Goal: Task Accomplishment & Management: Complete application form

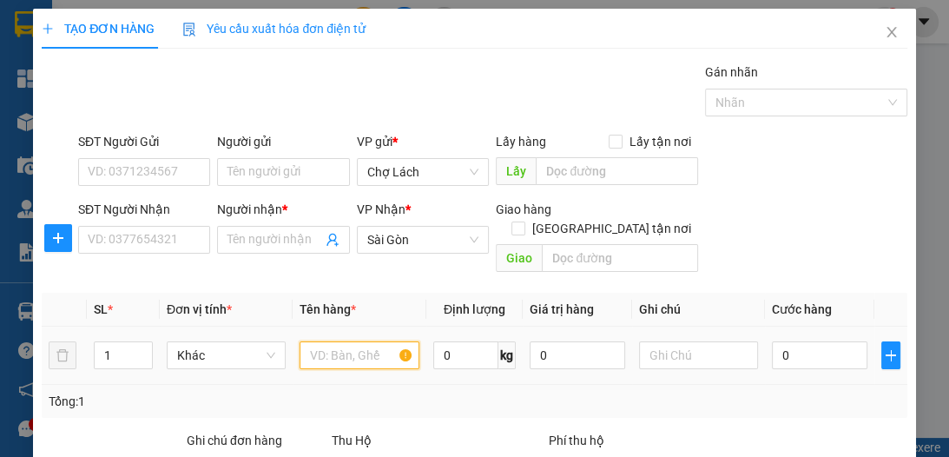
click at [370, 346] on input "text" at bounding box center [359, 355] width 119 height 28
type input "3 THÙNG"
click at [140, 348] on icon "up" at bounding box center [143, 351] width 6 height 6
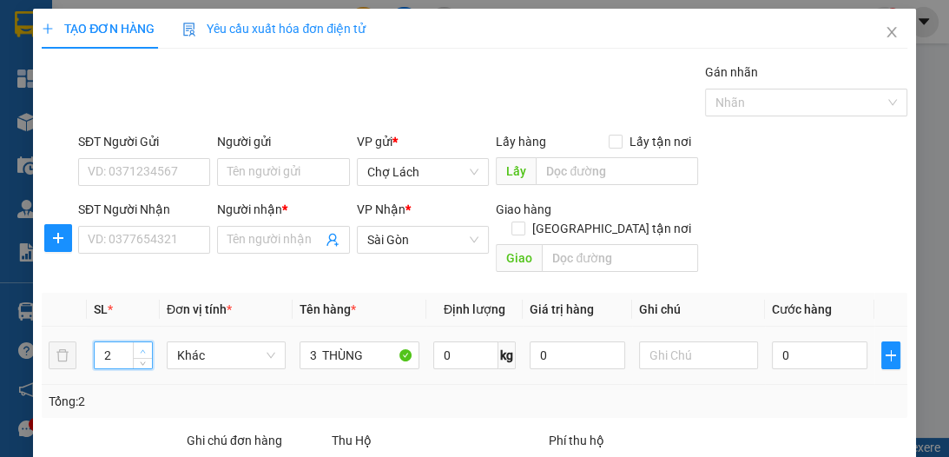
type input "3"
click at [140, 348] on icon "up" at bounding box center [143, 351] width 6 height 6
click at [148, 242] on input "SĐT Người Nhận" at bounding box center [144, 240] width 132 height 28
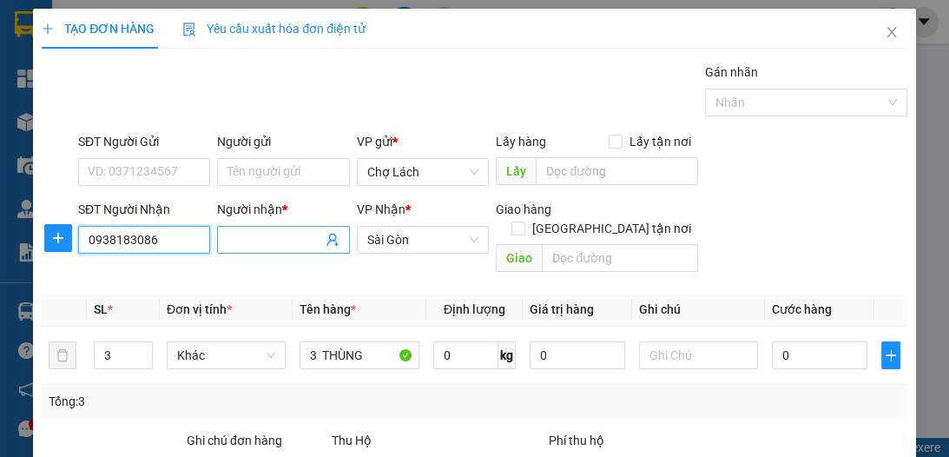
type input "0938183086"
click at [250, 236] on input "Người nhận *" at bounding box center [274, 239] width 94 height 19
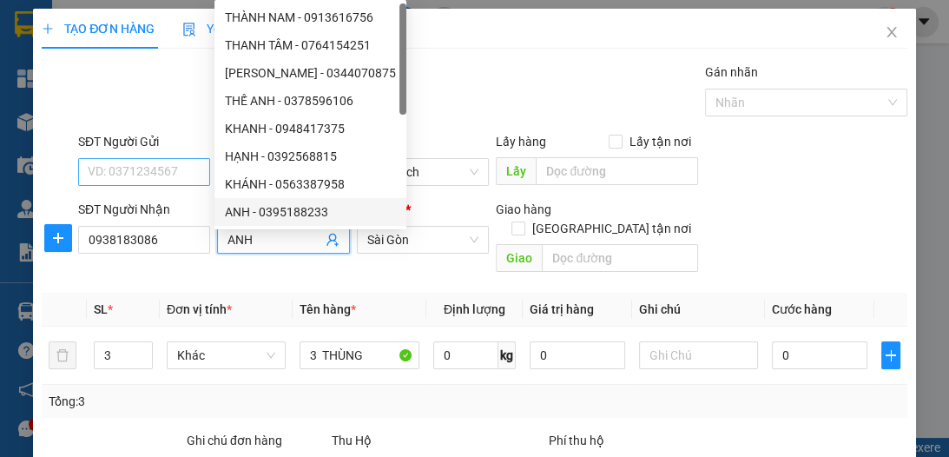
type input "ANH"
click at [156, 178] on input "SĐT Người Gửi" at bounding box center [144, 172] width 132 height 28
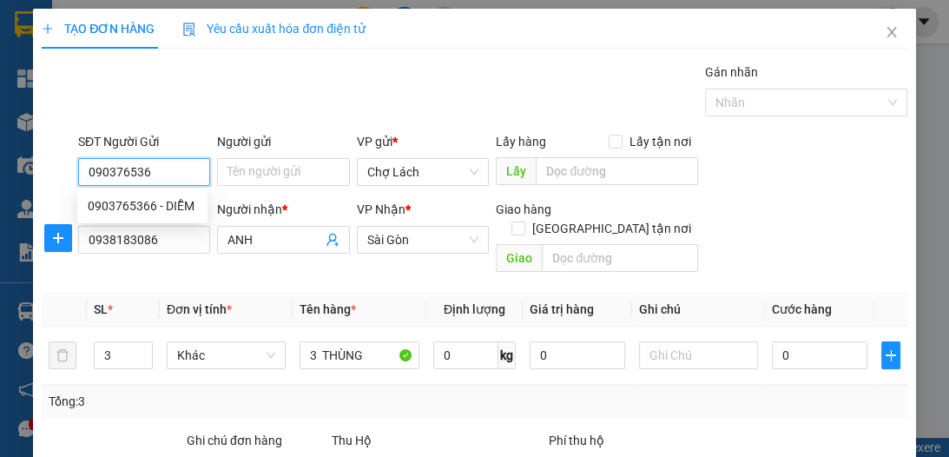
type input "0903765366"
click at [178, 208] on div "0903765366 - DIỄM" at bounding box center [142, 205] width 109 height 19
type input "DIỄM"
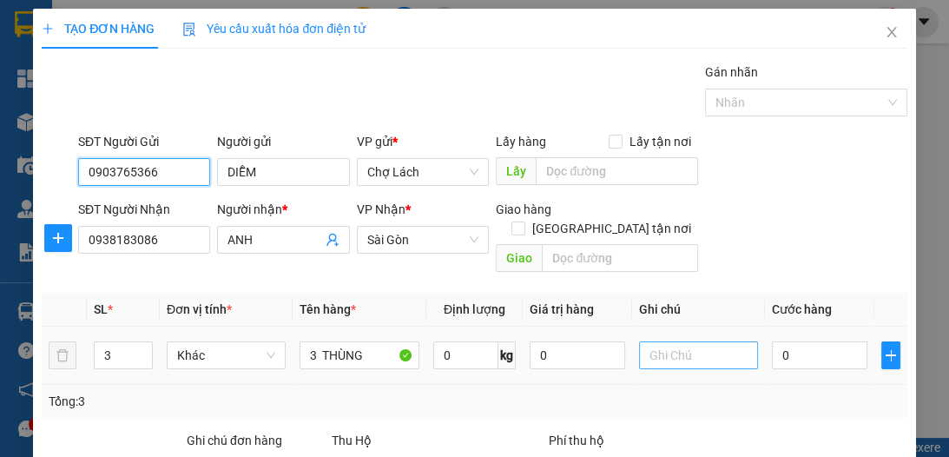
type input "0903765366"
click at [685, 341] on input "text" at bounding box center [698, 355] width 119 height 28
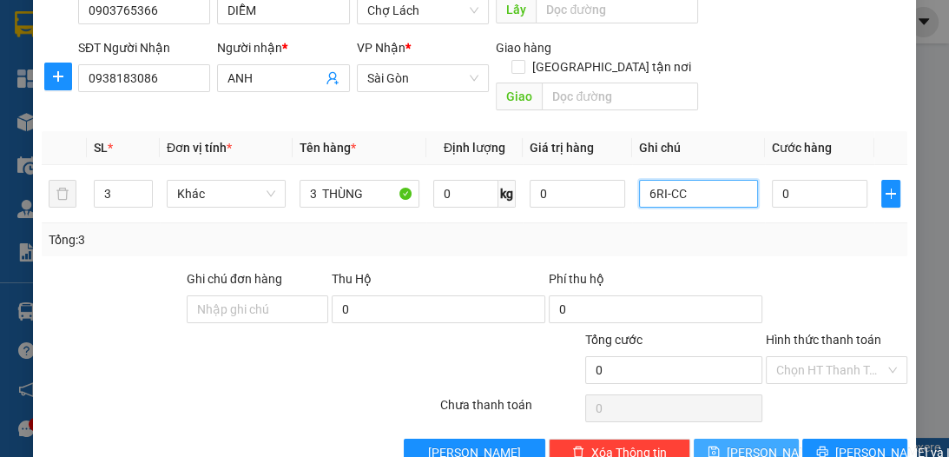
type input "6RI-CC"
click at [751, 443] on span "[PERSON_NAME]" at bounding box center [773, 452] width 93 height 19
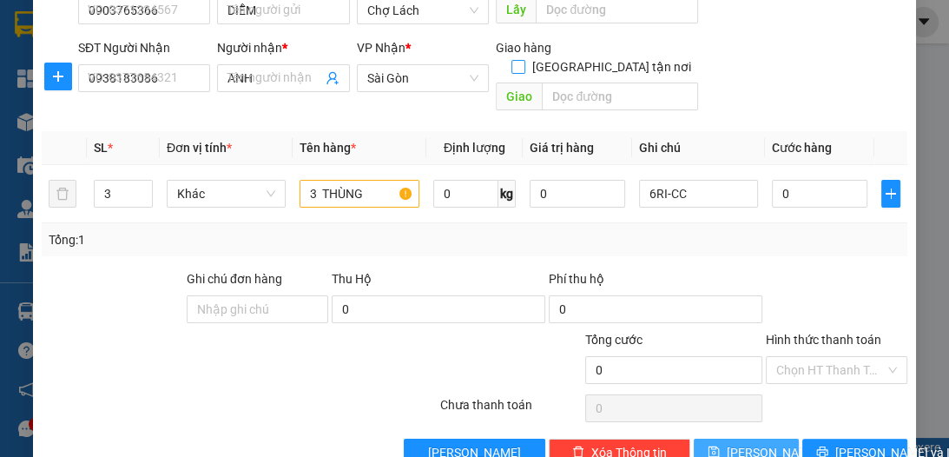
type input "1"
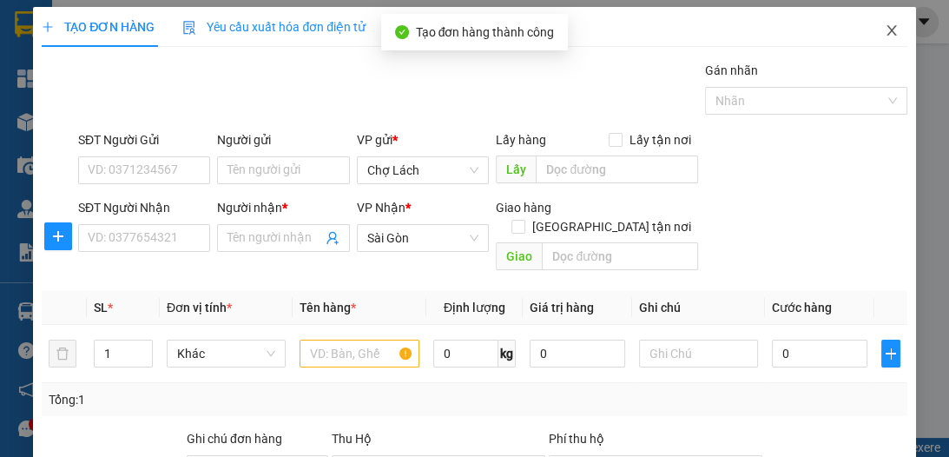
scroll to position [0, 0]
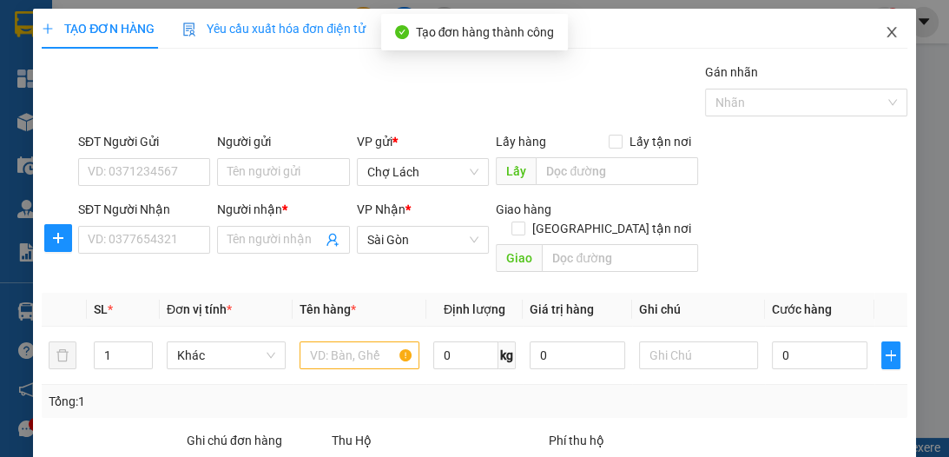
click at [876, 25] on span "Close" at bounding box center [891, 33] width 49 height 49
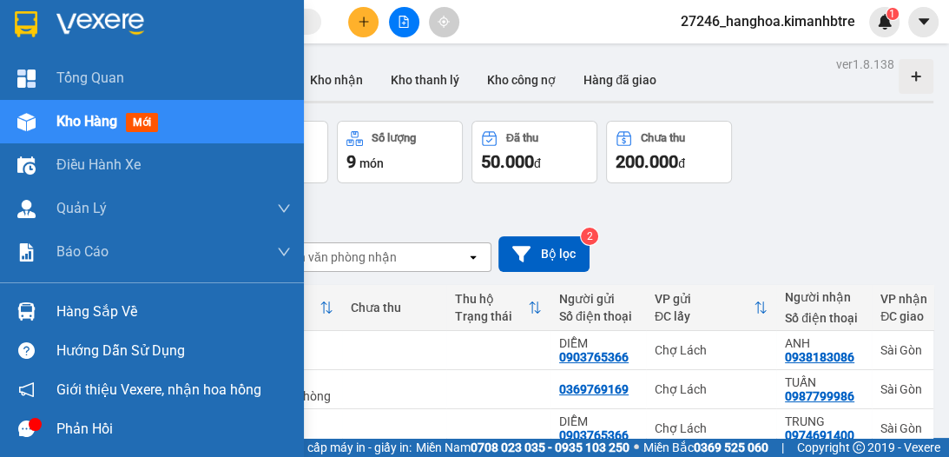
click at [76, 115] on span "Kho hàng" at bounding box center [86, 121] width 61 height 16
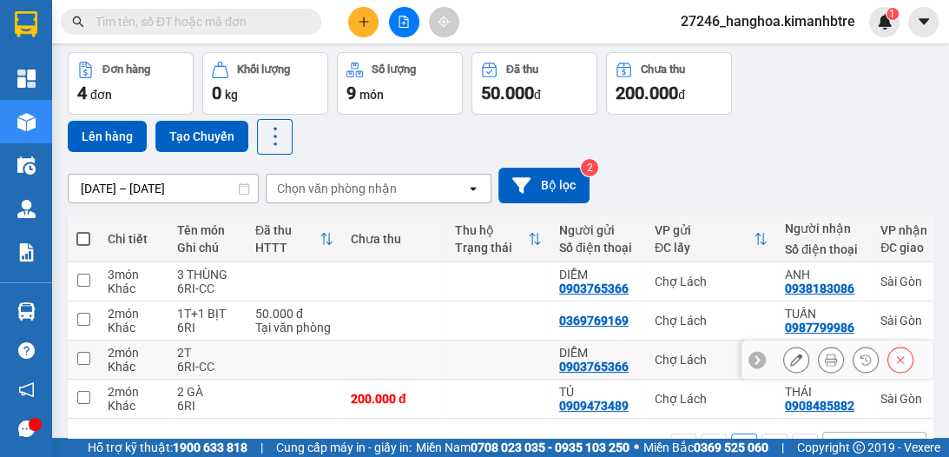
scroll to position [56, 0]
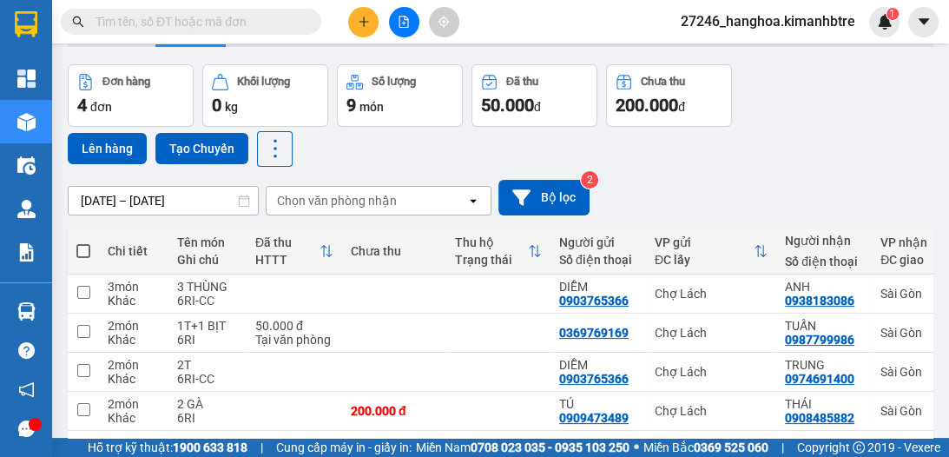
click at [361, 14] on button at bounding box center [363, 22] width 30 height 30
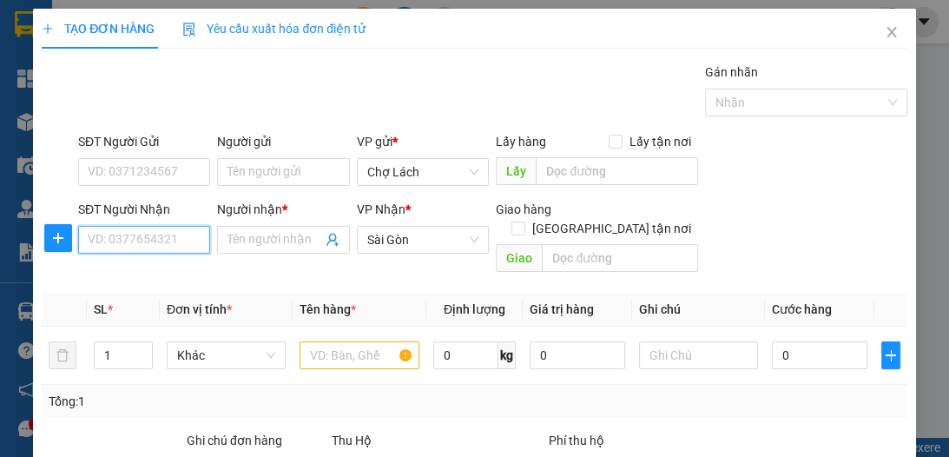
click at [188, 233] on input "SĐT Người Nhận" at bounding box center [144, 240] width 132 height 28
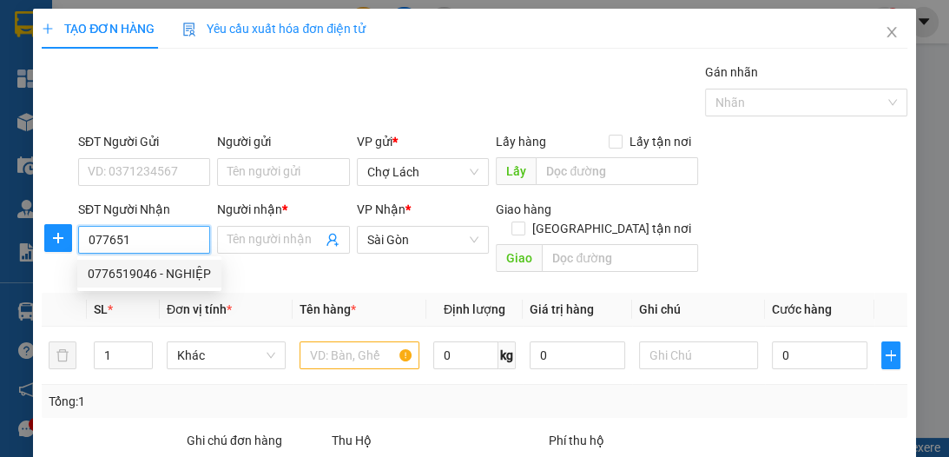
click at [174, 240] on input "077651" at bounding box center [144, 240] width 132 height 28
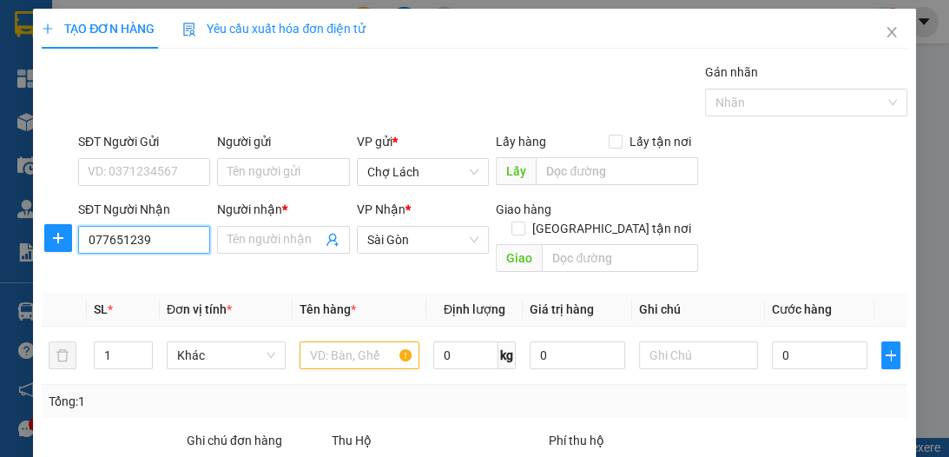
click at [120, 241] on input "077651239" at bounding box center [144, 240] width 132 height 28
type input "0776531239"
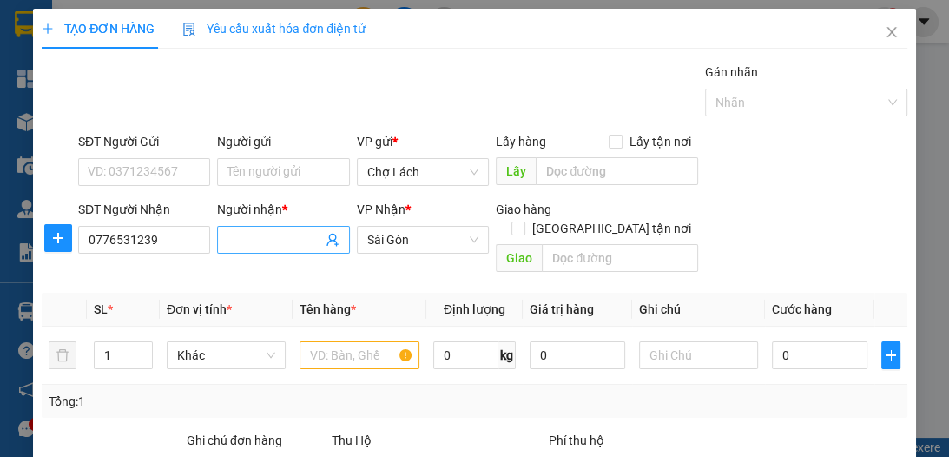
click at [234, 236] on input "Người nhận *" at bounding box center [274, 239] width 94 height 19
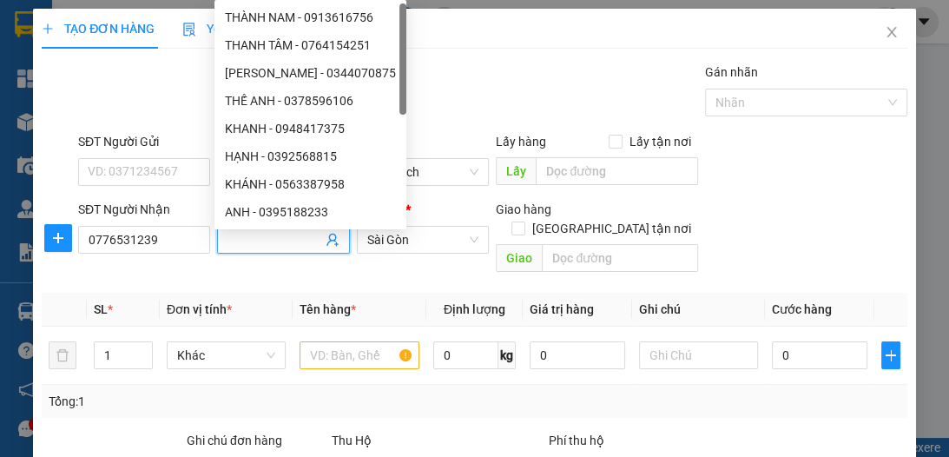
type input "D"
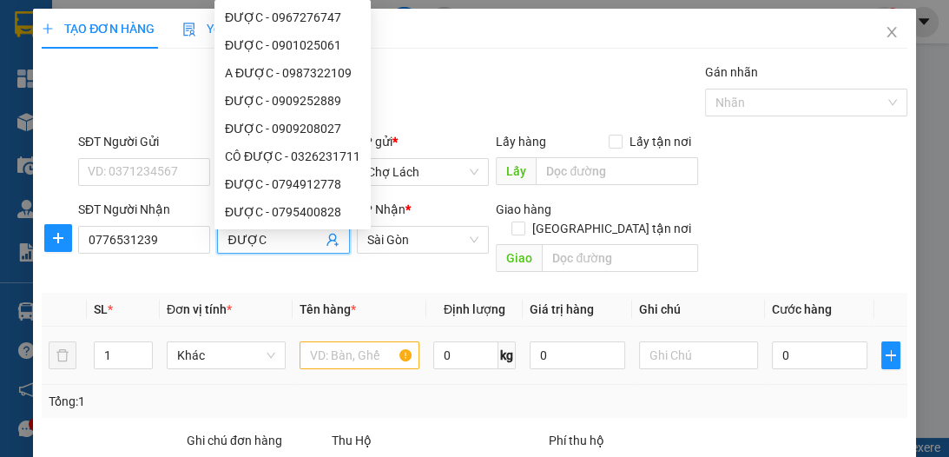
type input "ĐƯỢC"
click at [324, 341] on input "text" at bounding box center [359, 355] width 119 height 28
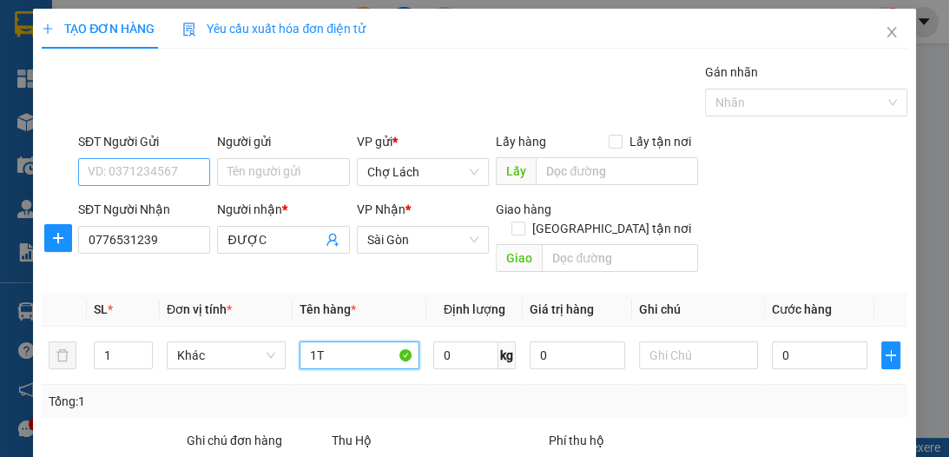
type input "1T"
click at [181, 172] on input "SĐT Người Gửi" at bounding box center [144, 172] width 132 height 28
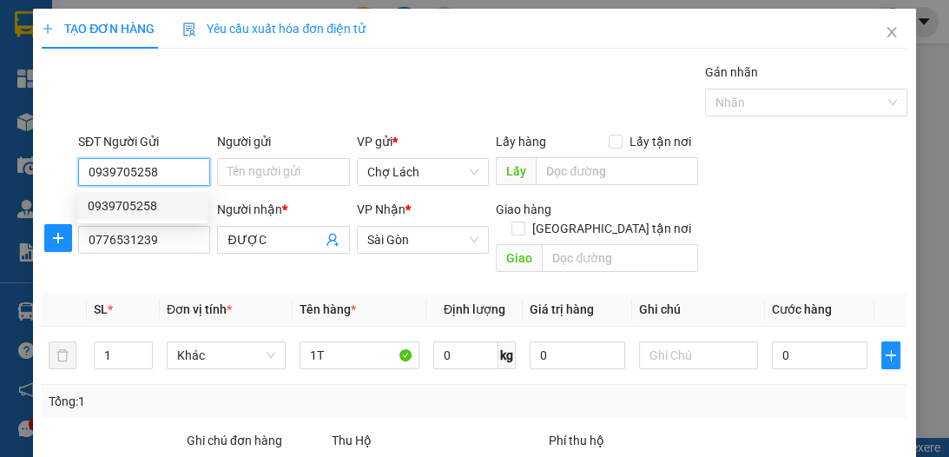
click at [160, 206] on div "0939705258" at bounding box center [142, 205] width 109 height 19
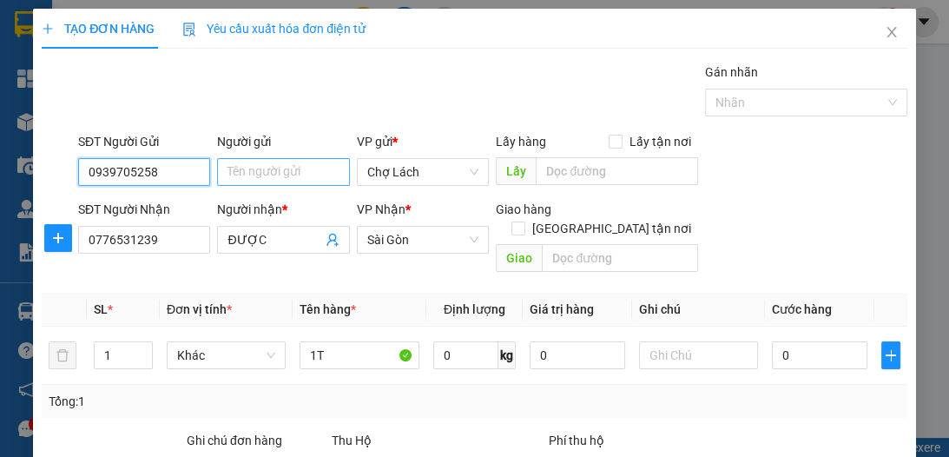
type input "0939705258"
click at [243, 171] on input "Người gửi" at bounding box center [283, 172] width 132 height 28
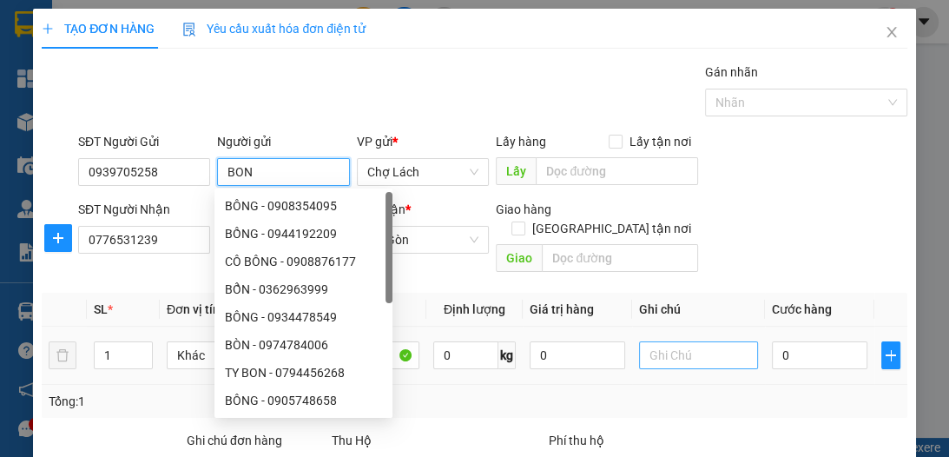
type input "BON"
click at [704, 341] on input "text" at bounding box center [698, 355] width 119 height 28
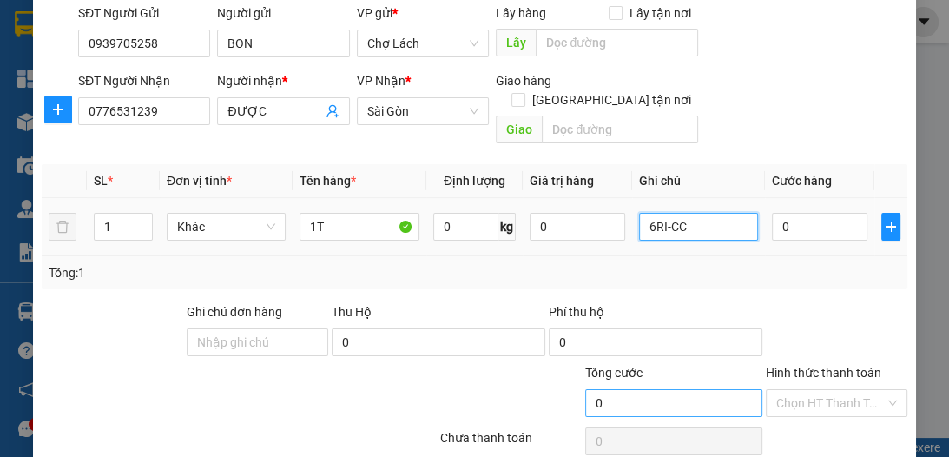
scroll to position [139, 0]
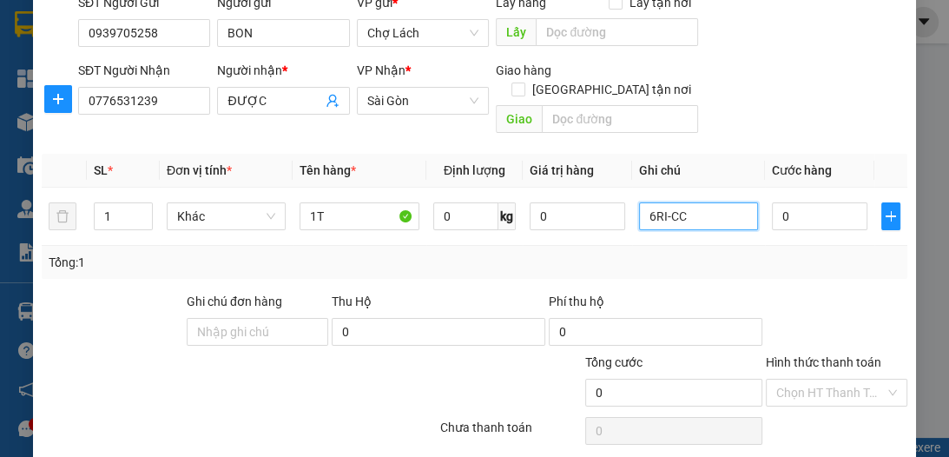
type input "6RI-CC"
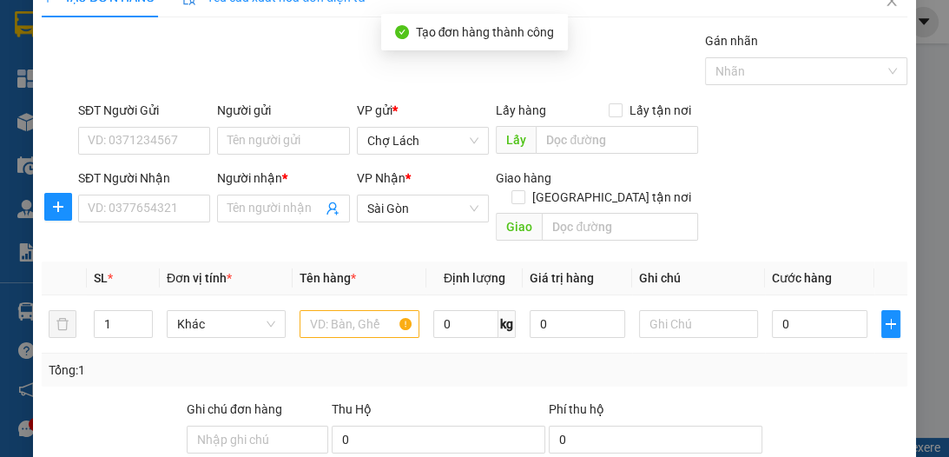
scroll to position [0, 0]
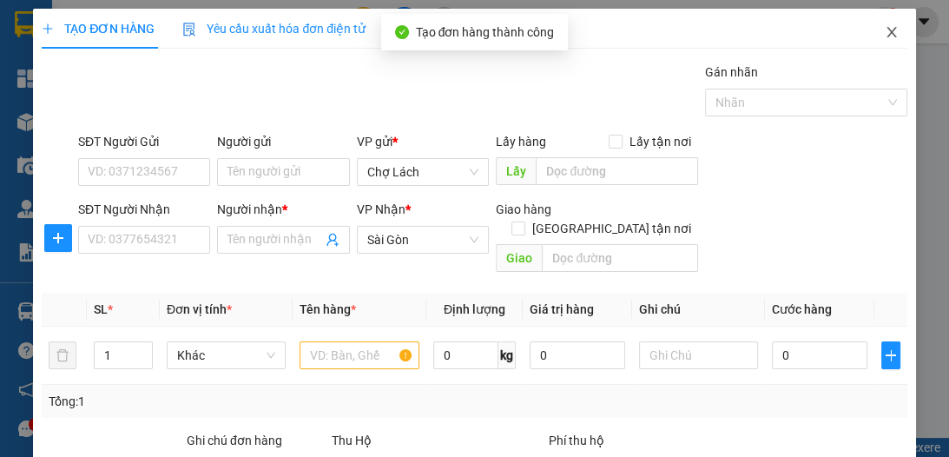
click at [885, 29] on icon "close" at bounding box center [892, 32] width 14 height 14
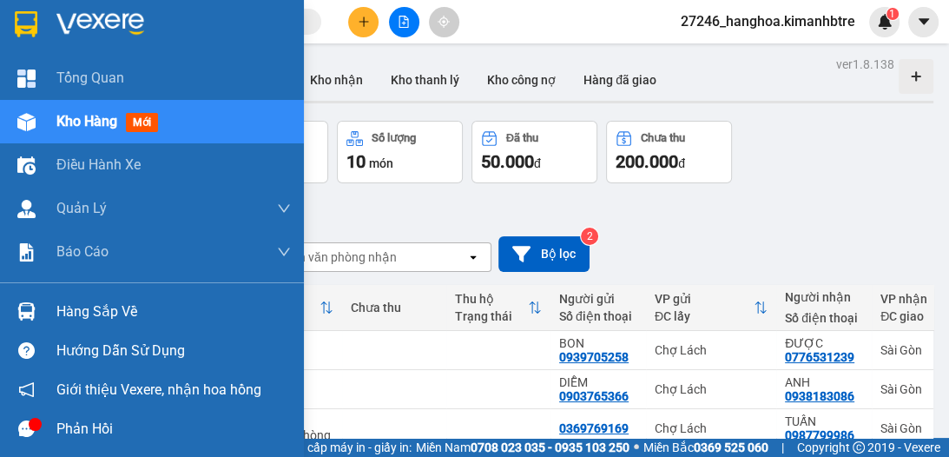
click at [58, 118] on span "Kho hàng" at bounding box center [86, 121] width 61 height 16
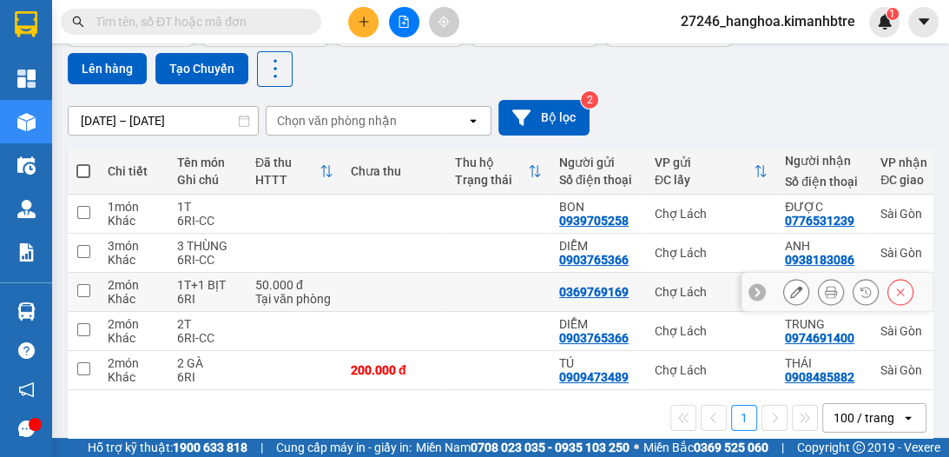
scroll to position [139, 0]
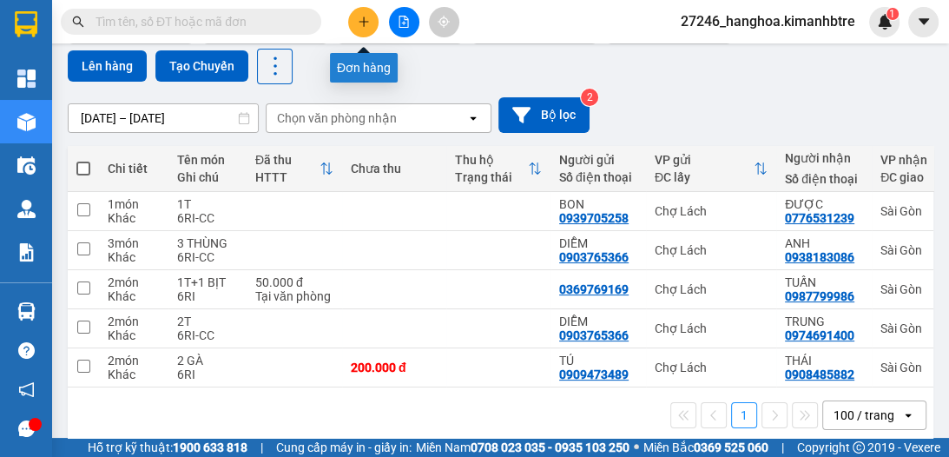
click at [353, 28] on button at bounding box center [363, 22] width 30 height 30
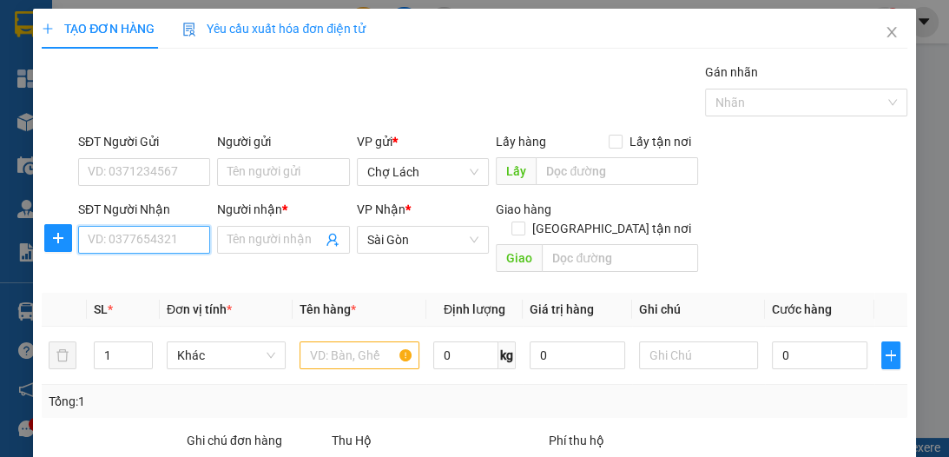
click at [151, 237] on input "SĐT Người Nhận" at bounding box center [144, 240] width 132 height 28
type input "0902839639"
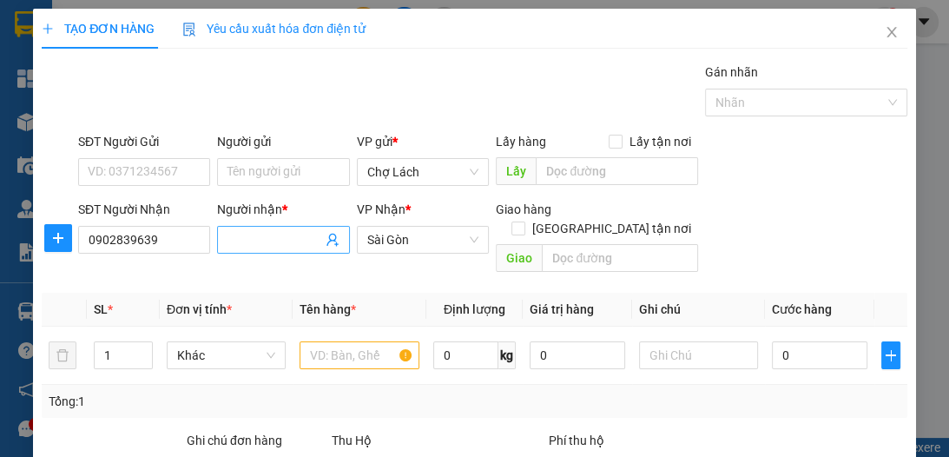
click at [273, 239] on input "Người nhận *" at bounding box center [274, 239] width 94 height 19
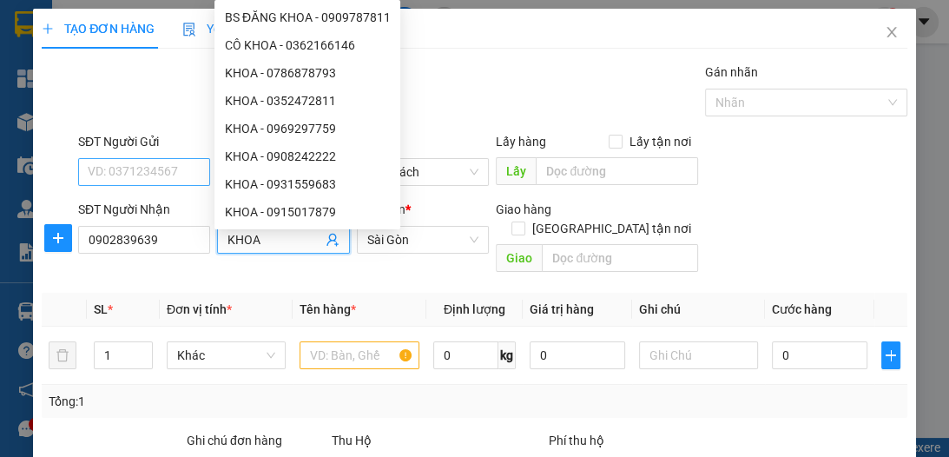
type input "KHOA"
click at [151, 170] on input "SĐT Người Gửi" at bounding box center [144, 172] width 132 height 28
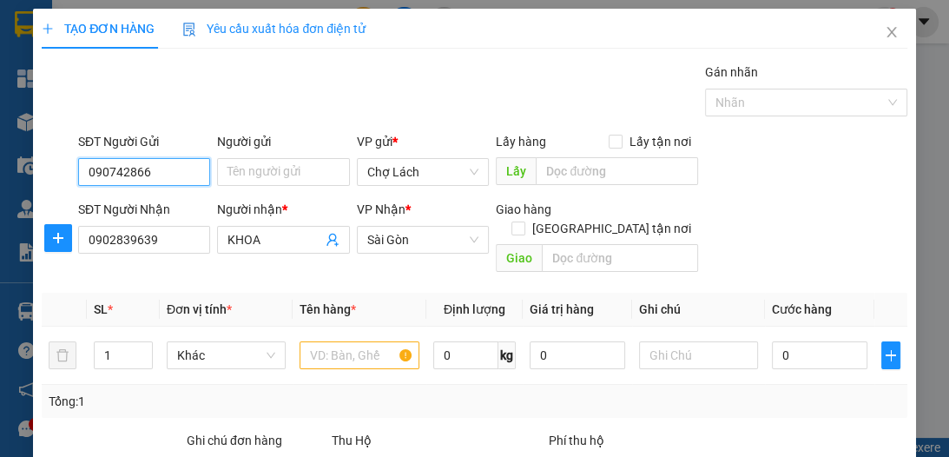
type input "0907428663"
click at [174, 211] on div "0907428663 - HOÀI" at bounding box center [142, 205] width 109 height 19
type input "HOÀI"
type input "0907428663"
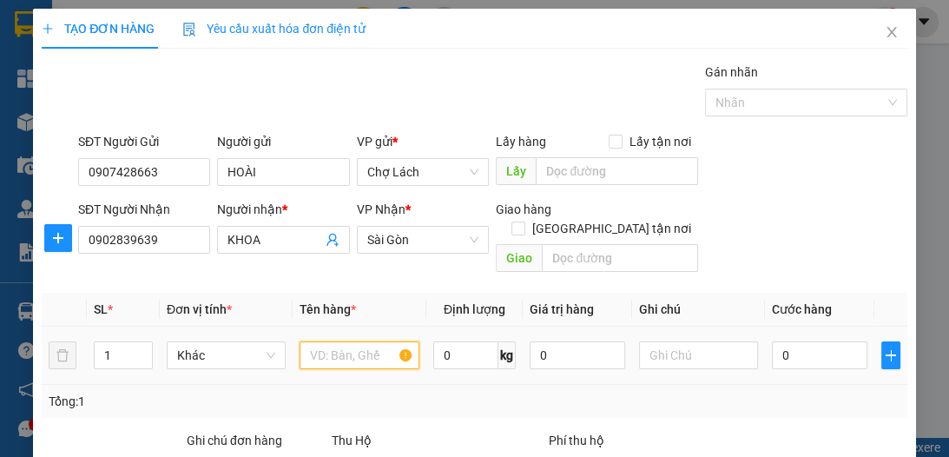
click at [341, 341] on input "text" at bounding box center [359, 355] width 119 height 28
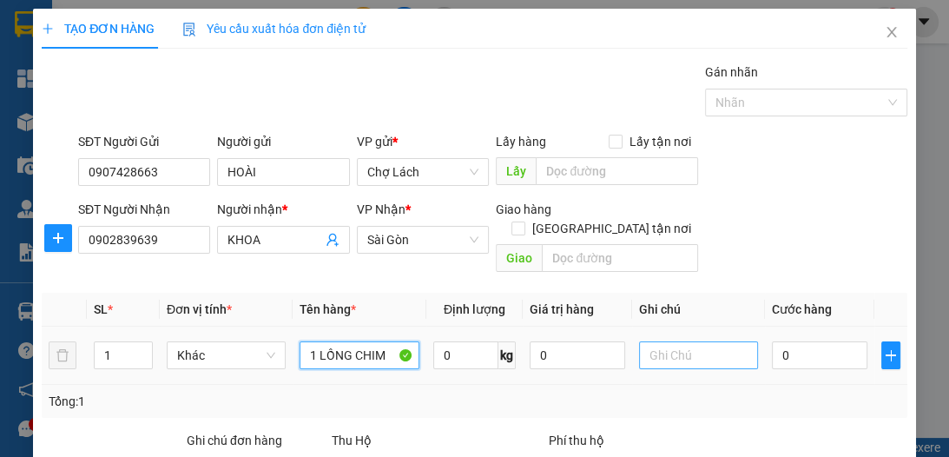
type input "1 LỒNG CHIM"
click at [639, 341] on input "text" at bounding box center [698, 355] width 119 height 28
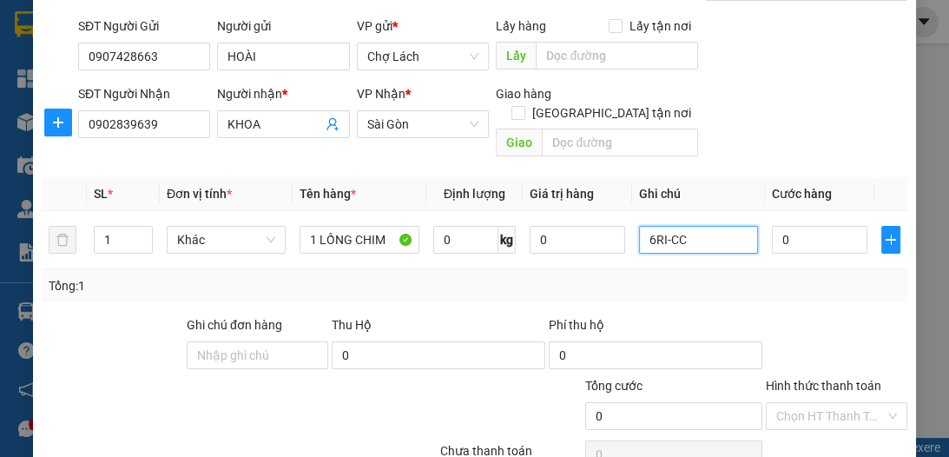
scroll to position [184, 0]
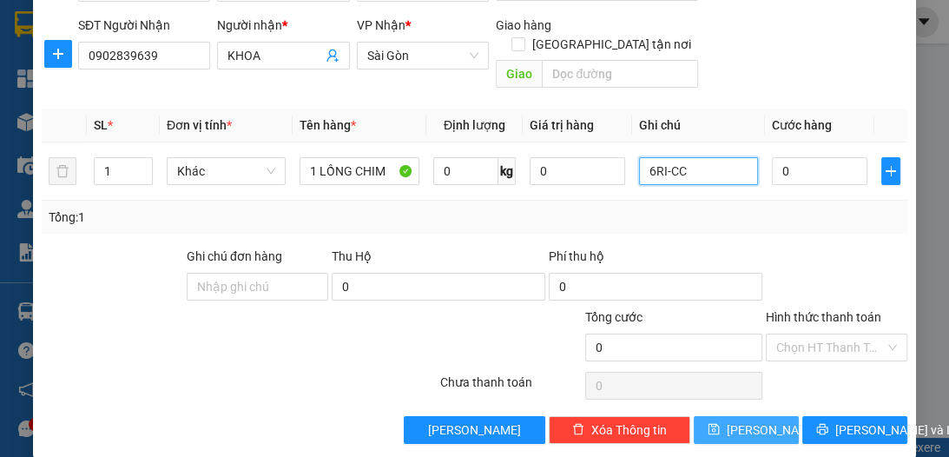
type input "6RI-CC"
click at [743, 420] on span "[PERSON_NAME]" at bounding box center [773, 429] width 93 height 19
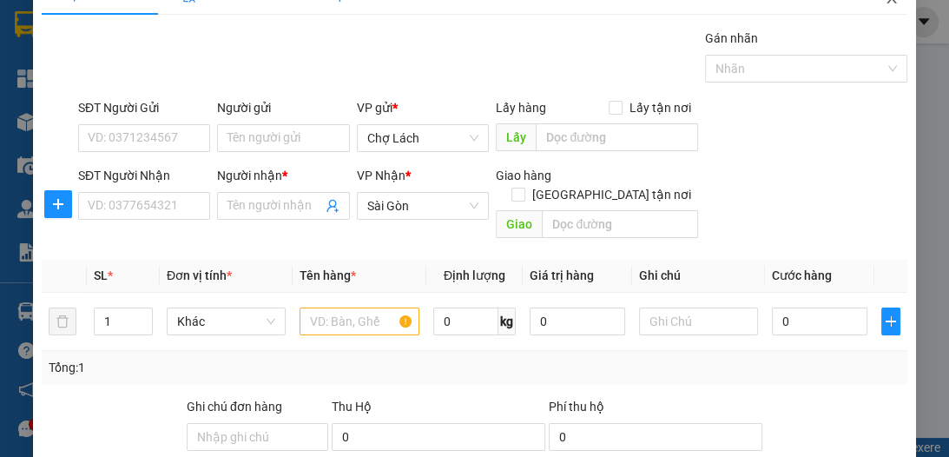
scroll to position [0, 0]
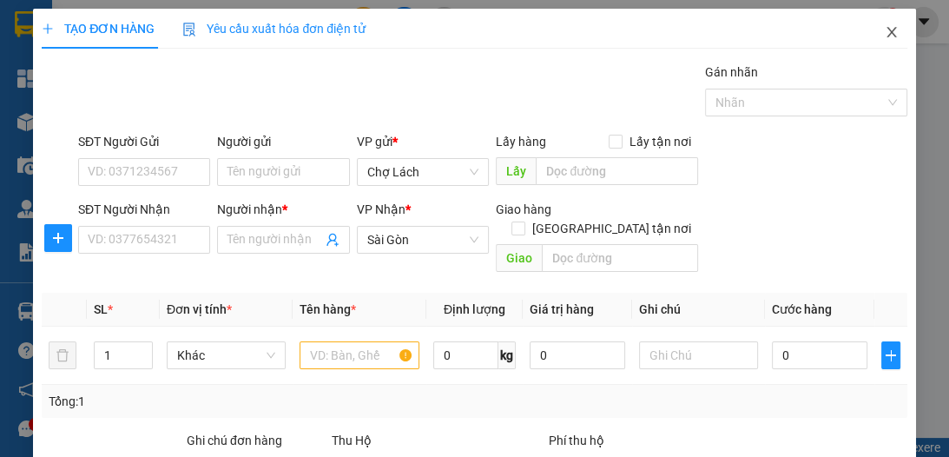
click at [886, 31] on icon "close" at bounding box center [891, 32] width 10 height 10
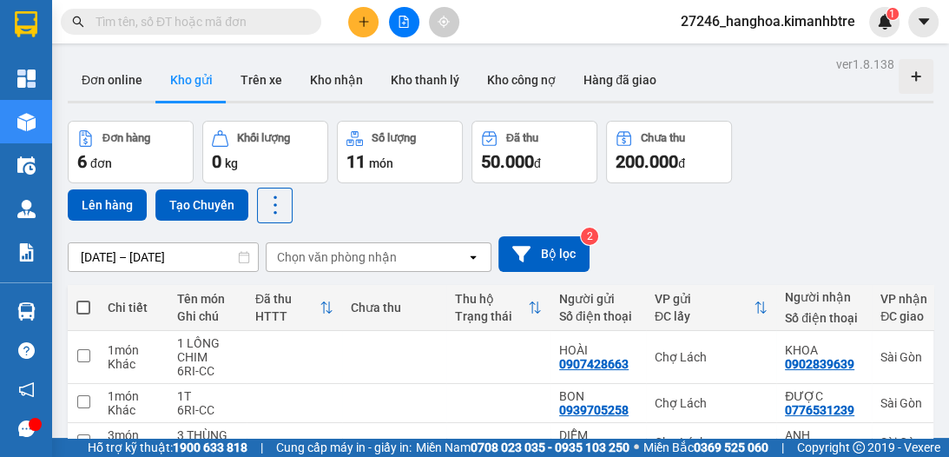
click at [358, 24] on icon "plus" at bounding box center [364, 22] width 12 height 12
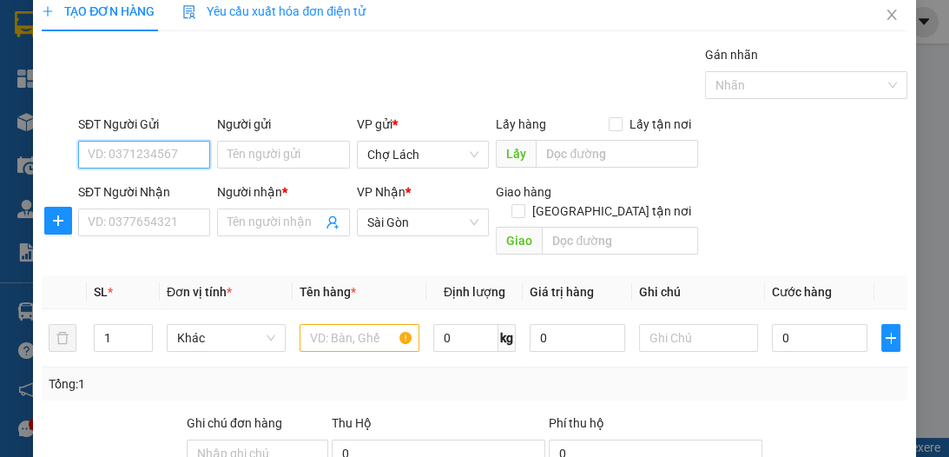
scroll to position [23, 0]
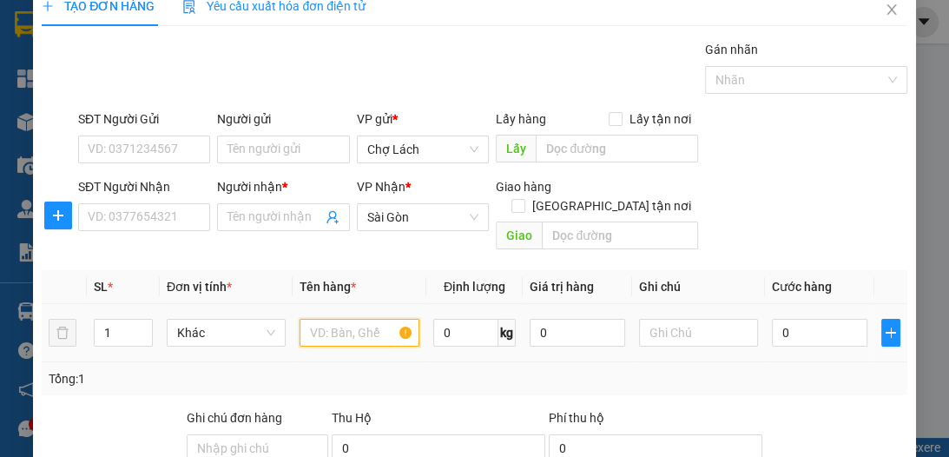
drag, startPoint x: 320, startPoint y: 313, endPoint x: 313, endPoint y: 306, distance: 9.2
click at [319, 319] on input "text" at bounding box center [359, 333] width 119 height 28
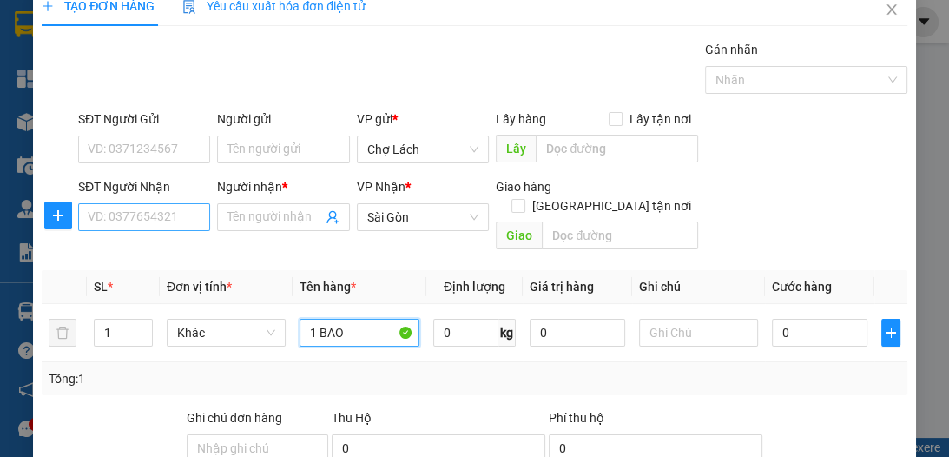
type input "1 BAO"
click at [154, 215] on input "SĐT Người Nhận" at bounding box center [144, 217] width 132 height 28
click at [140, 221] on input "SĐT Người Nhận" at bounding box center [144, 217] width 132 height 28
click at [177, 221] on input "SĐT Người Nhận" at bounding box center [144, 217] width 132 height 28
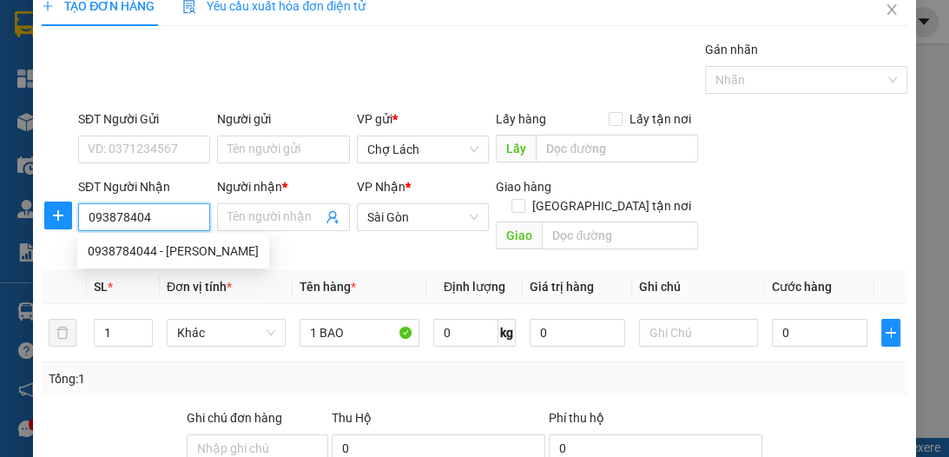
type input "0938784044"
click at [175, 247] on div "0938784044 - [PERSON_NAME]" at bounding box center [173, 250] width 171 height 19
type input "NHUNG"
type input "Q7_CTS"
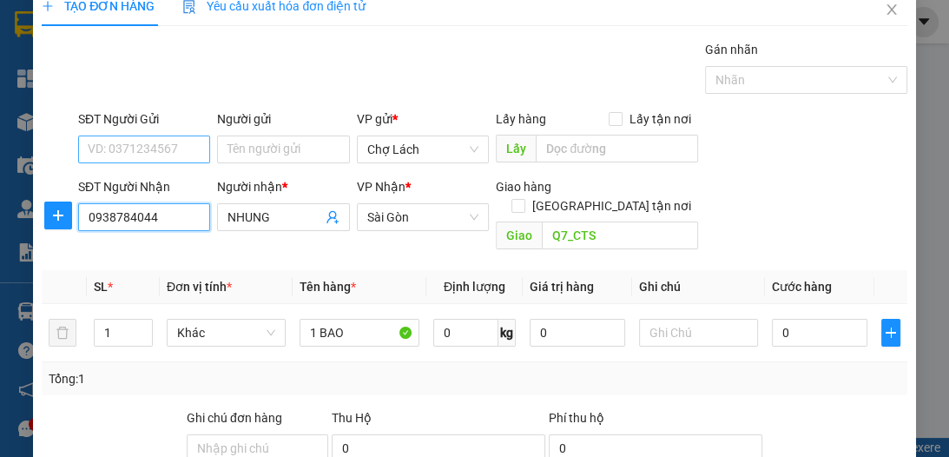
type input "0938784044"
click at [171, 146] on input "SĐT Người Gửi" at bounding box center [144, 149] width 132 height 28
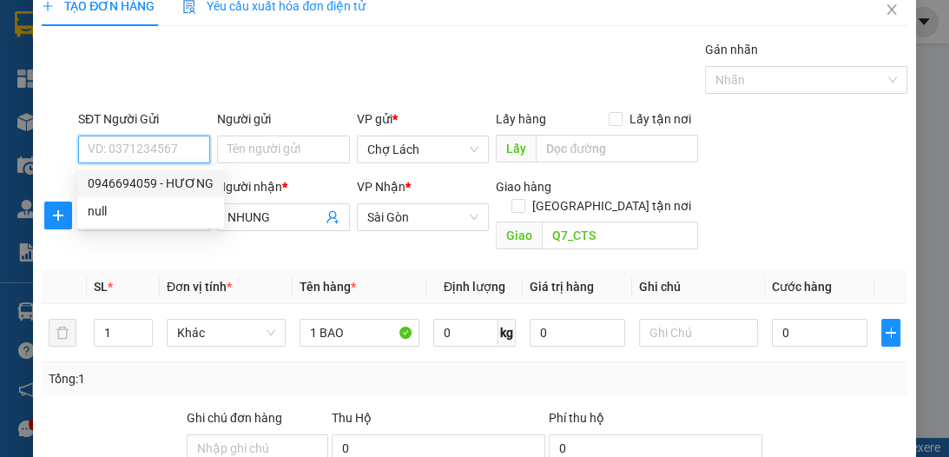
click at [164, 148] on input "SĐT Người Gửi" at bounding box center [144, 149] width 132 height 28
click at [234, 150] on input "Người gửi" at bounding box center [283, 149] width 132 height 28
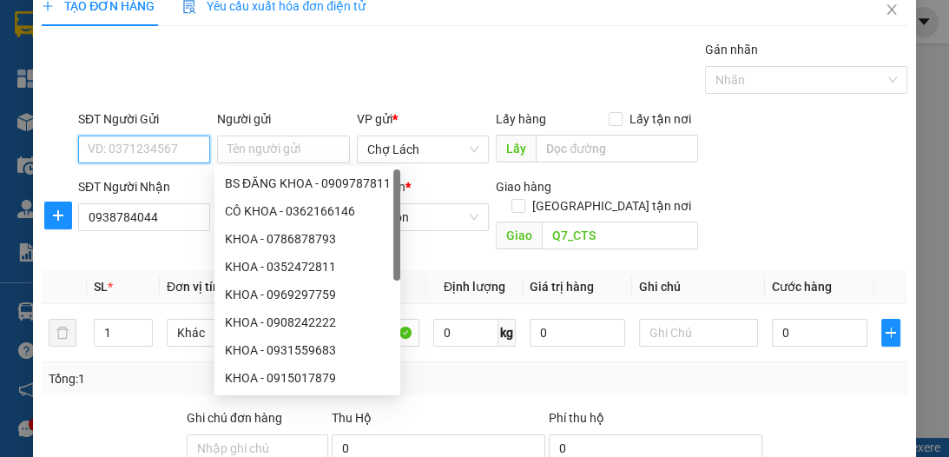
click at [156, 146] on input "SĐT Người Gửi" at bounding box center [144, 149] width 132 height 28
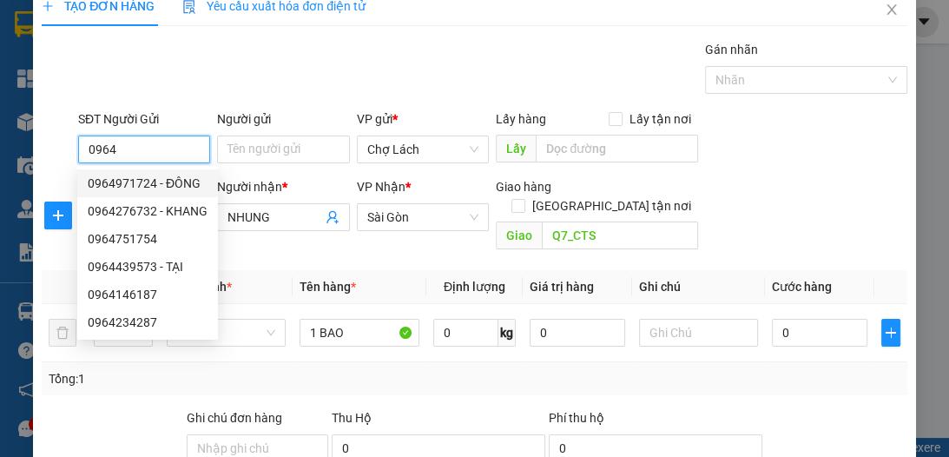
click at [174, 180] on div "0964971724 - ĐÔNG" at bounding box center [148, 183] width 120 height 19
type input "0964971724"
type input "ĐÔNG"
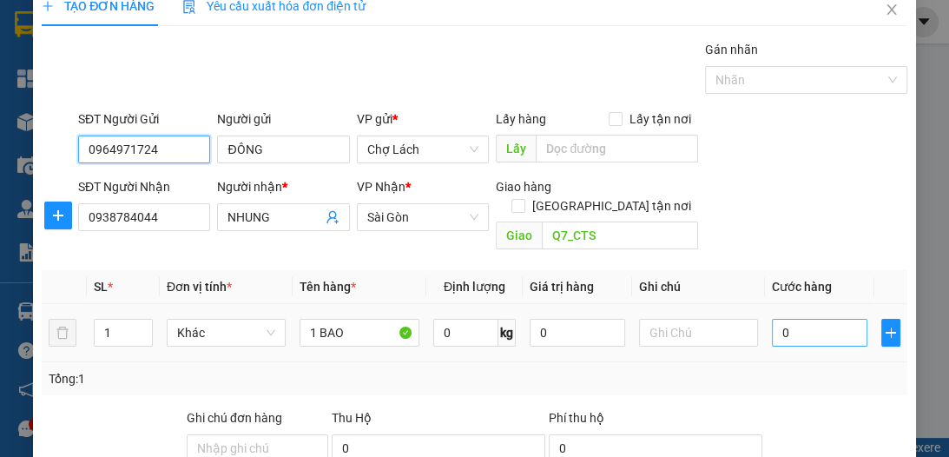
type input "0964971724"
click at [783, 319] on input "0" at bounding box center [820, 333] width 96 height 28
click at [772, 319] on input "0" at bounding box center [820, 333] width 96 height 28
type input "3"
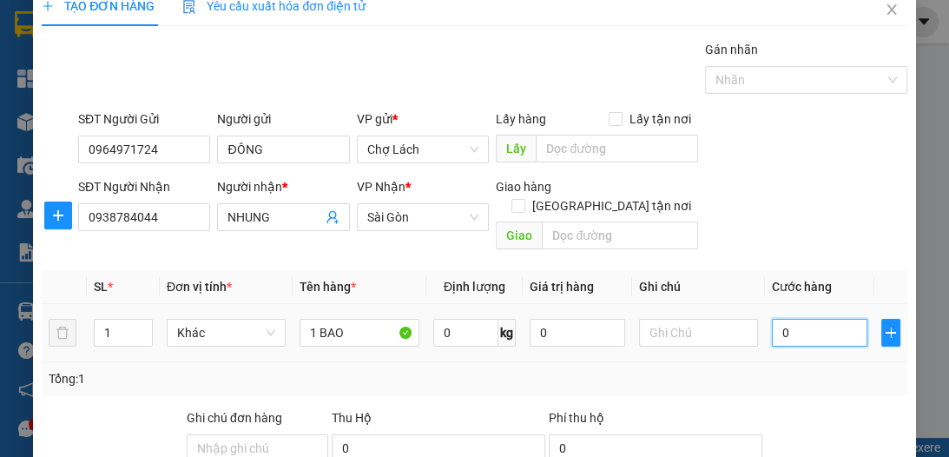
type input "3"
type input "30"
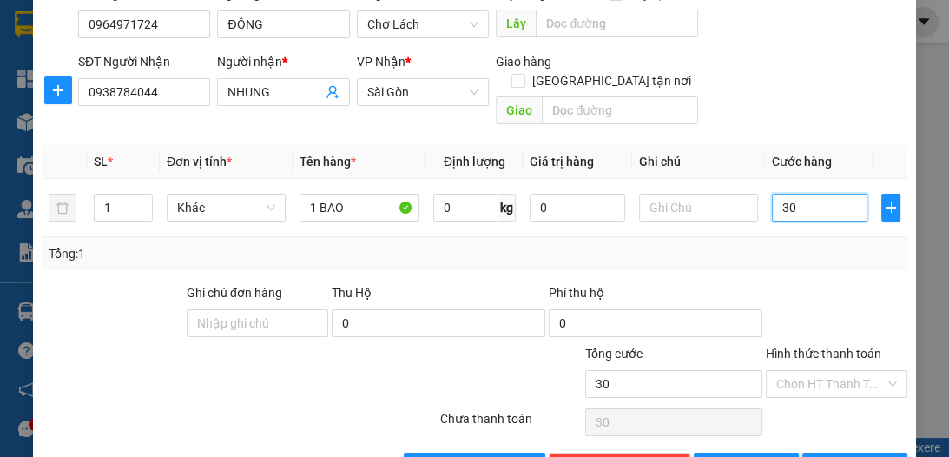
scroll to position [184, 0]
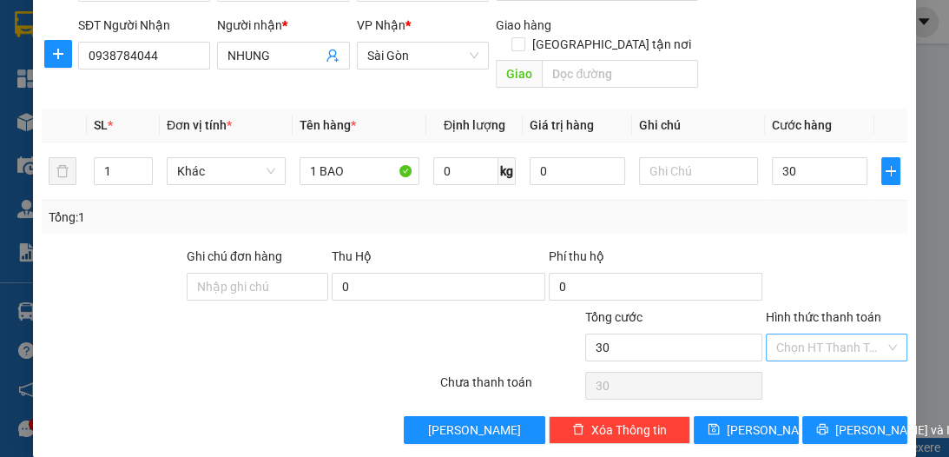
click at [809, 334] on input "Hình thức thanh toán" at bounding box center [830, 347] width 109 height 26
type input "30.000"
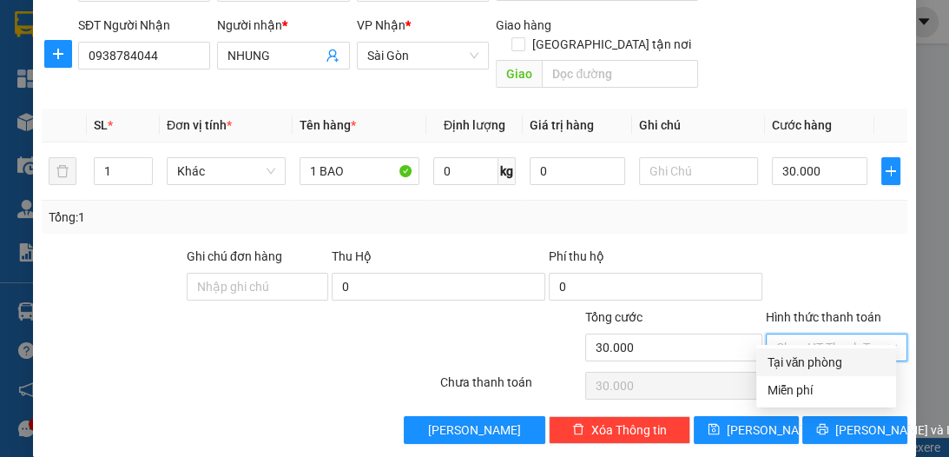
click at [823, 356] on div "Tại văn phòng" at bounding box center [826, 362] width 119 height 19
type input "0"
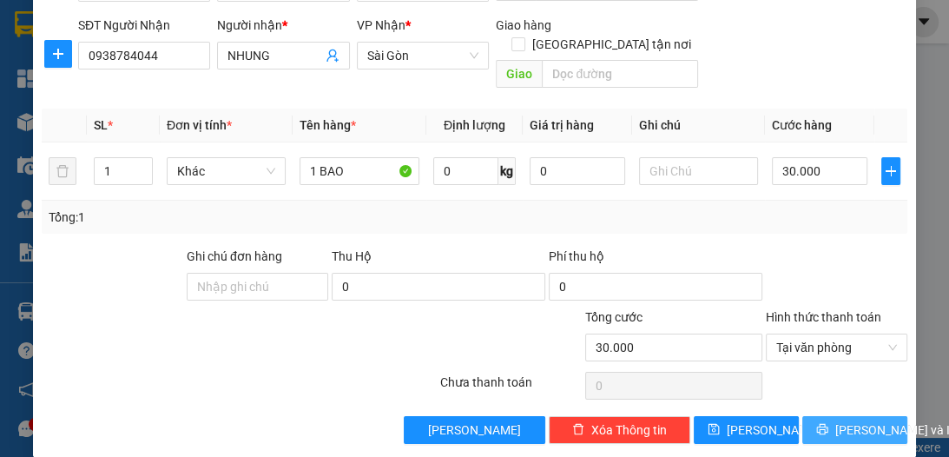
click at [867, 420] on span "[PERSON_NAME] và In" at bounding box center [896, 429] width 122 height 19
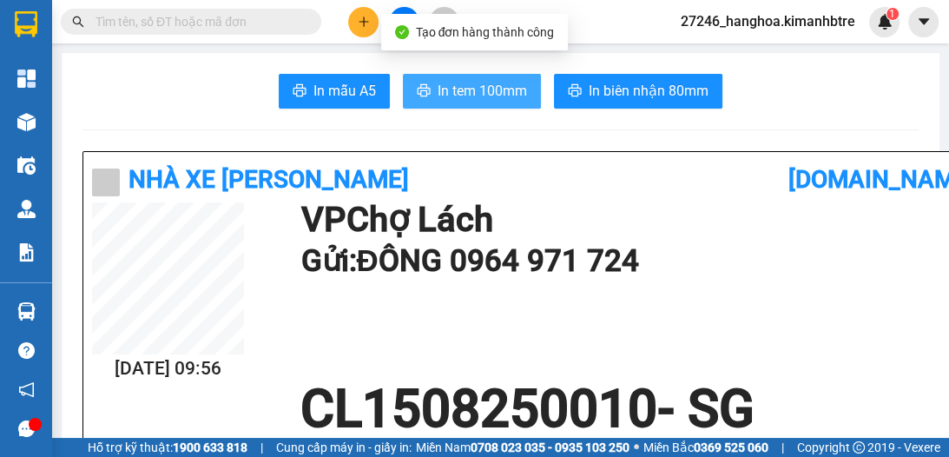
click at [486, 90] on span "In tem 100mm" at bounding box center [482, 91] width 89 height 22
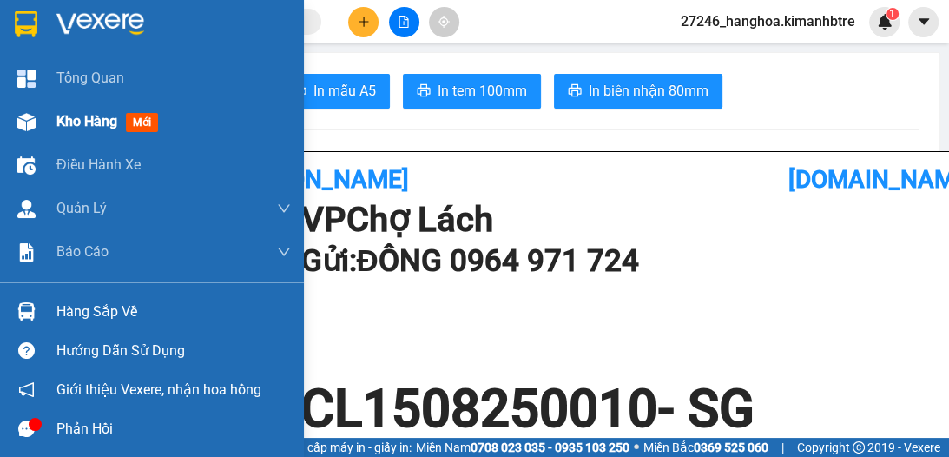
click at [100, 129] on span "Kho hàng" at bounding box center [86, 121] width 61 height 16
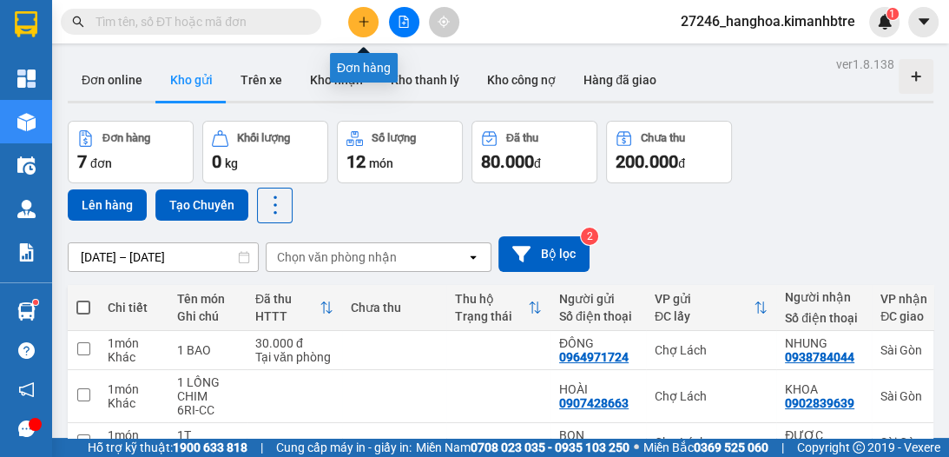
click at [365, 16] on icon "plus" at bounding box center [364, 22] width 12 height 12
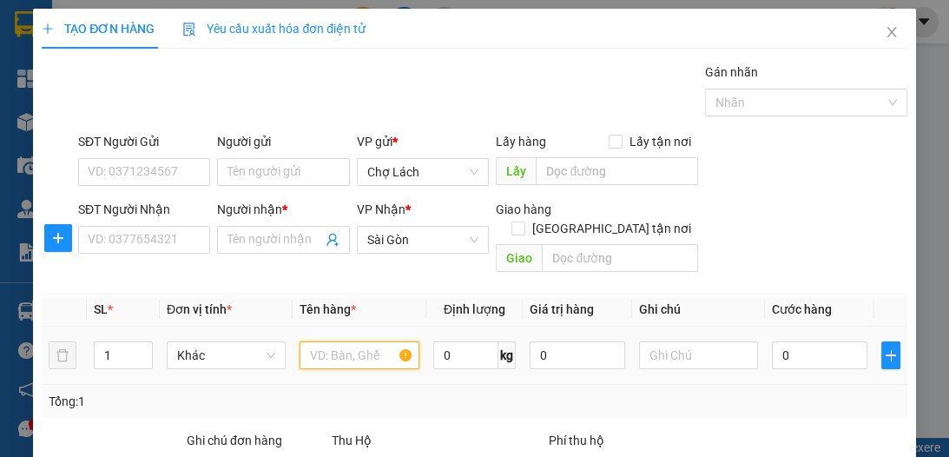
click at [347, 341] on input "text" at bounding box center [359, 355] width 119 height 28
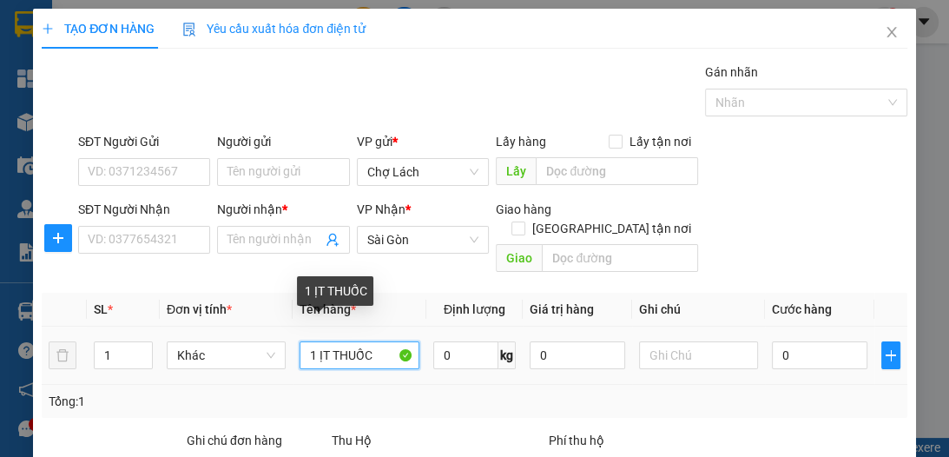
click at [315, 341] on input "1 ỊT THUỐC" at bounding box center [359, 355] width 119 height 28
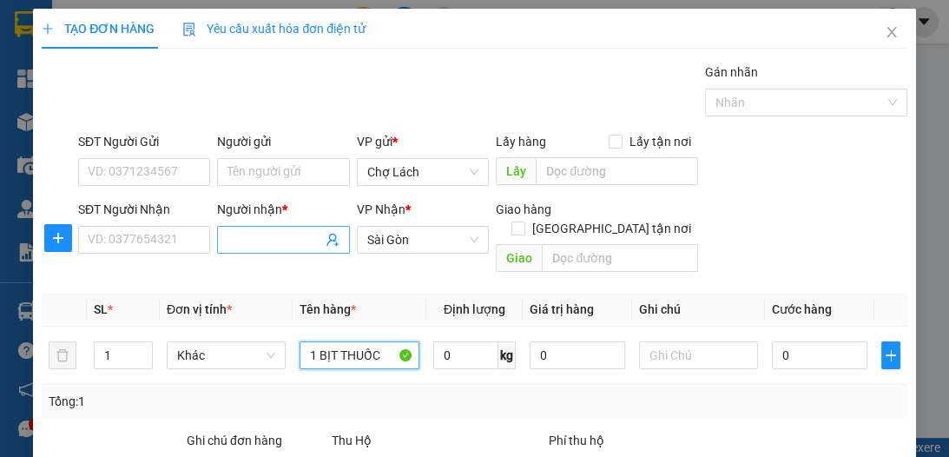
type input "1 BỊT THUỐC"
click at [267, 240] on input "Người nhận *" at bounding box center [274, 239] width 94 height 19
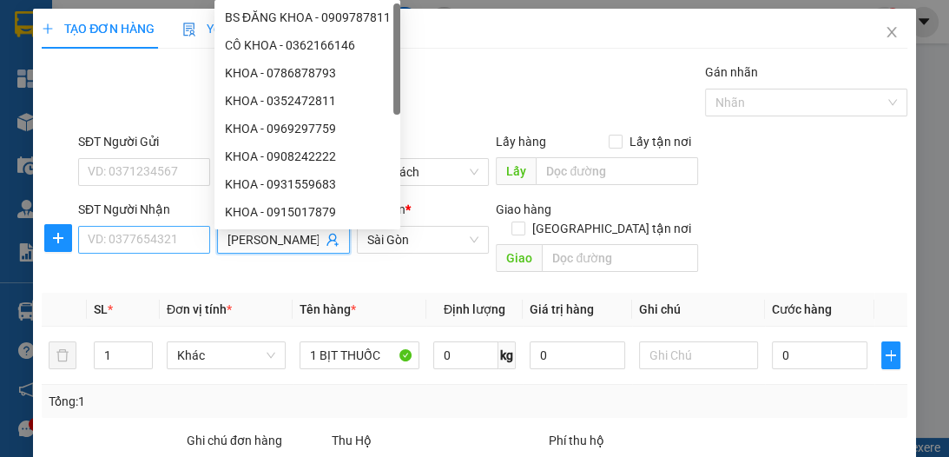
type input "[PERSON_NAME]"
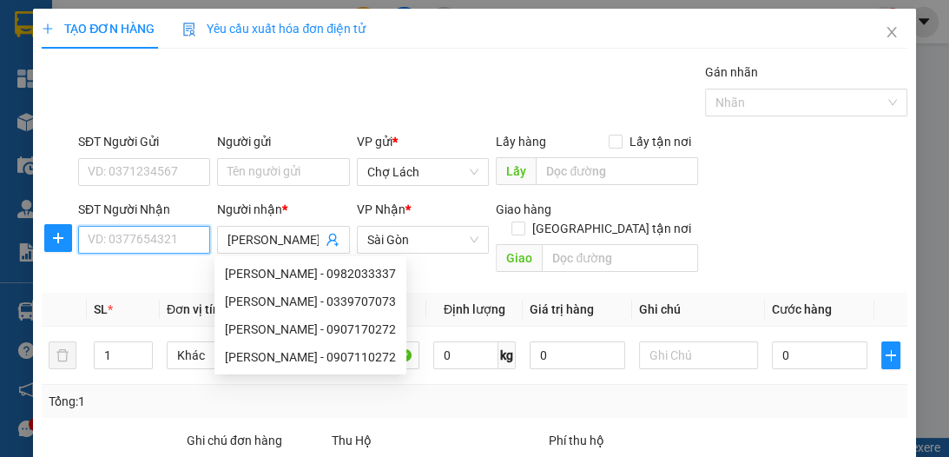
click at [114, 237] on input "SĐT Người Nhận" at bounding box center [144, 240] width 132 height 28
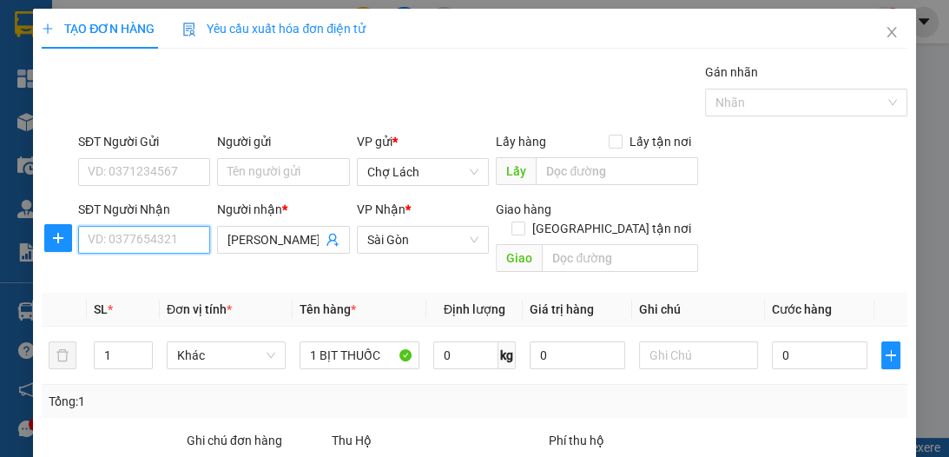
click at [111, 241] on input "SĐT Người Nhận" at bounding box center [144, 240] width 132 height 28
type input "0964742833"
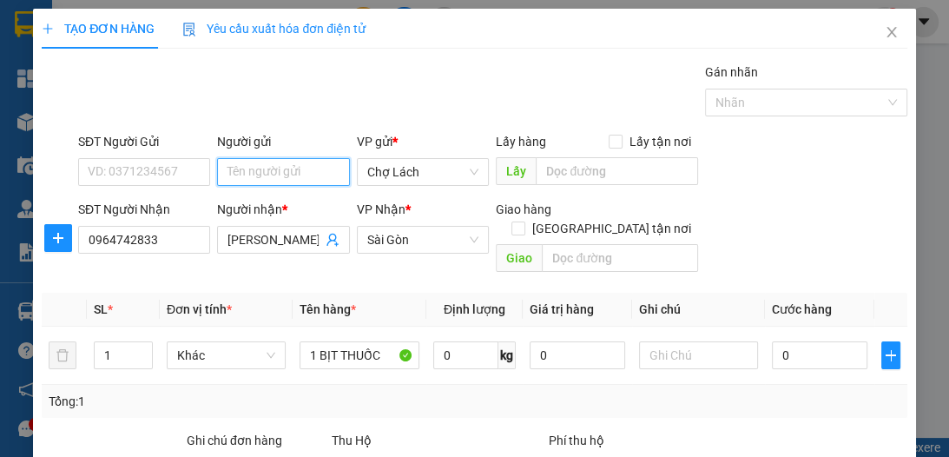
click at [268, 173] on input "Người gửi" at bounding box center [283, 172] width 132 height 28
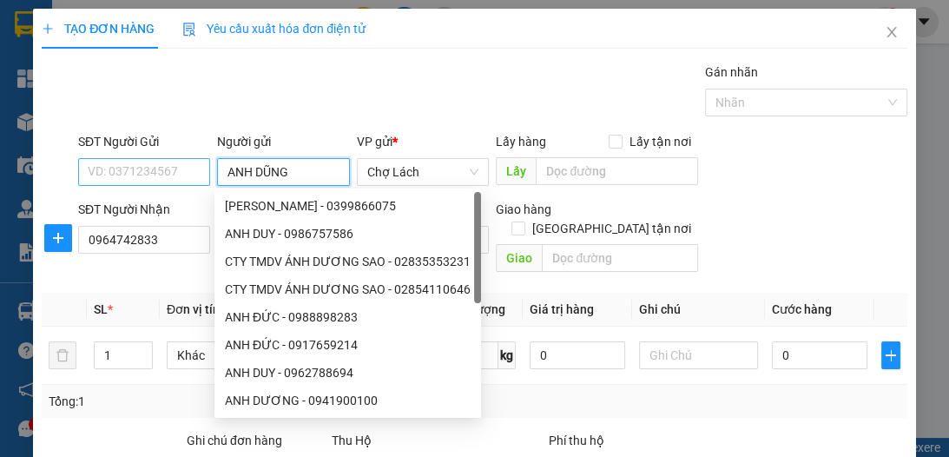
type input "ANH DŨNG"
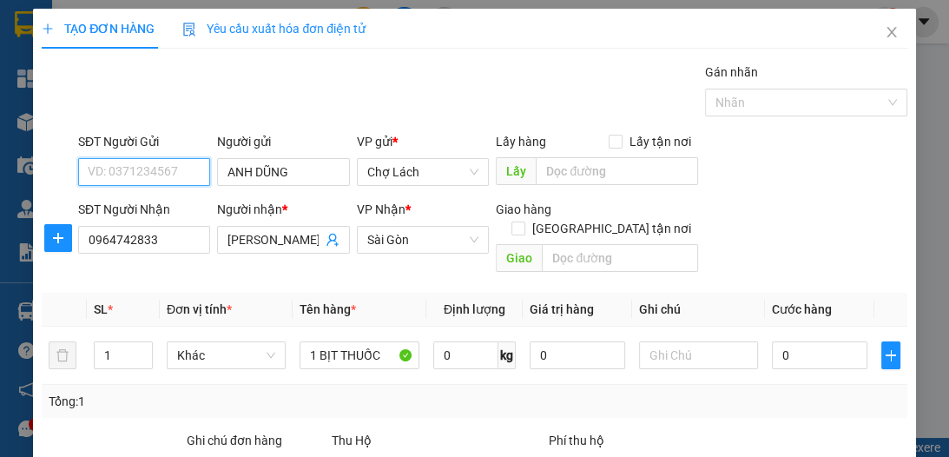
click at [181, 177] on input "SĐT Người Gửi" at bounding box center [144, 172] width 132 height 28
type input "0986902213"
click at [475, 79] on div "Gán nhãn Nhãn" at bounding box center [493, 93] width 836 height 61
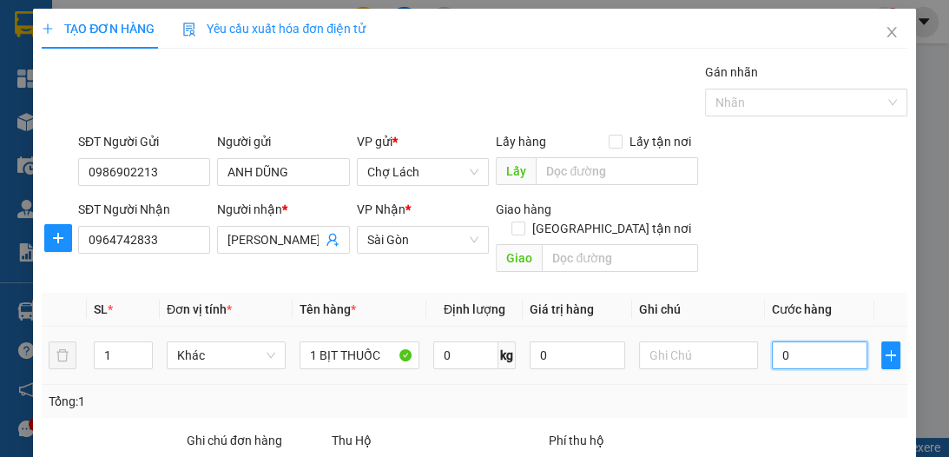
click at [776, 341] on input "0" at bounding box center [820, 355] width 96 height 28
type input "2"
type input "20"
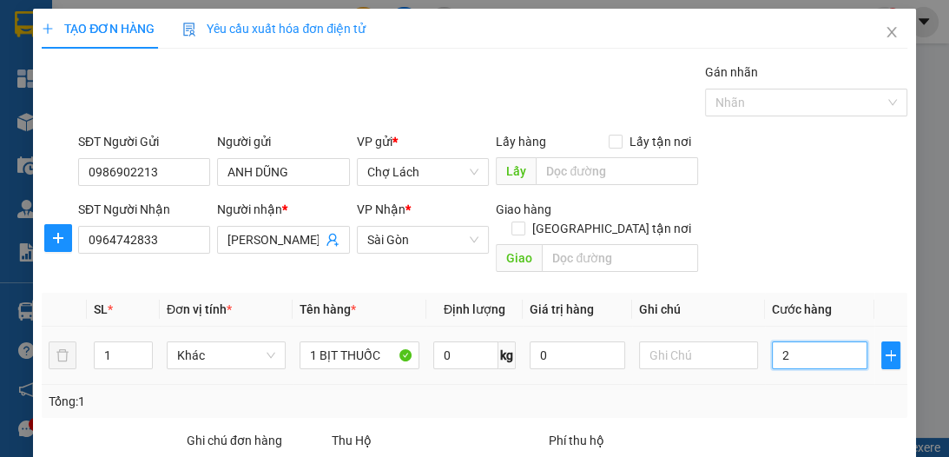
type input "20"
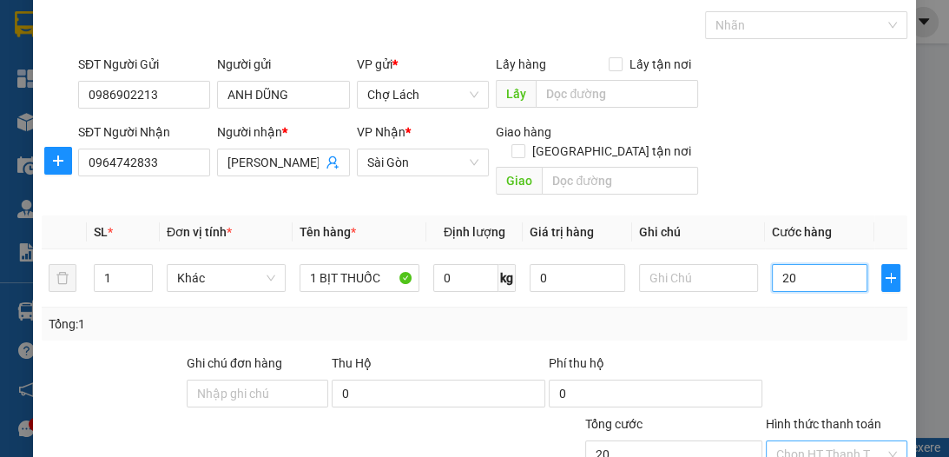
scroll to position [161, 0]
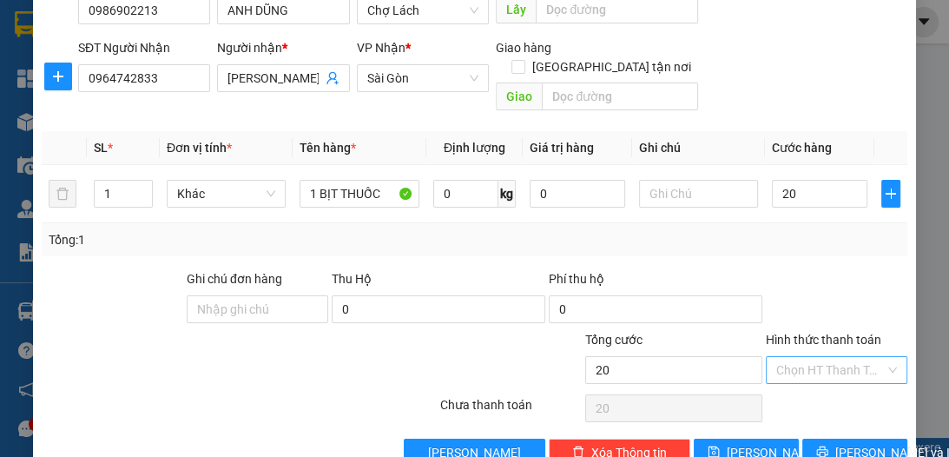
click at [794, 357] on input "Hình thức thanh toán" at bounding box center [830, 370] width 109 height 26
type input "20.000"
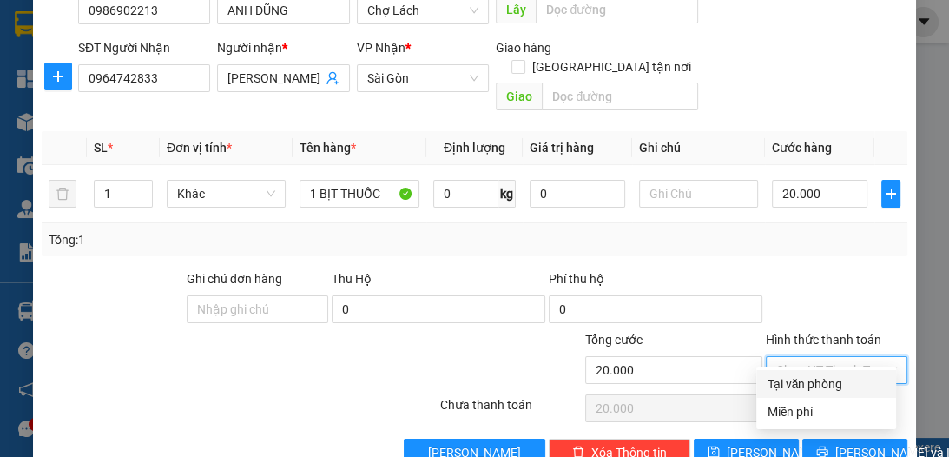
click at [809, 375] on div "Tại văn phòng" at bounding box center [826, 383] width 119 height 19
type input "0"
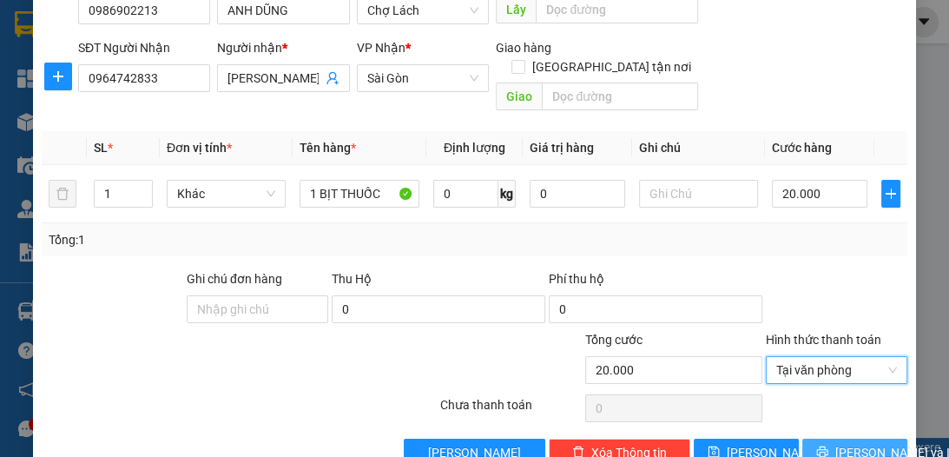
click at [857, 443] on span "[PERSON_NAME] và In" at bounding box center [896, 452] width 122 height 19
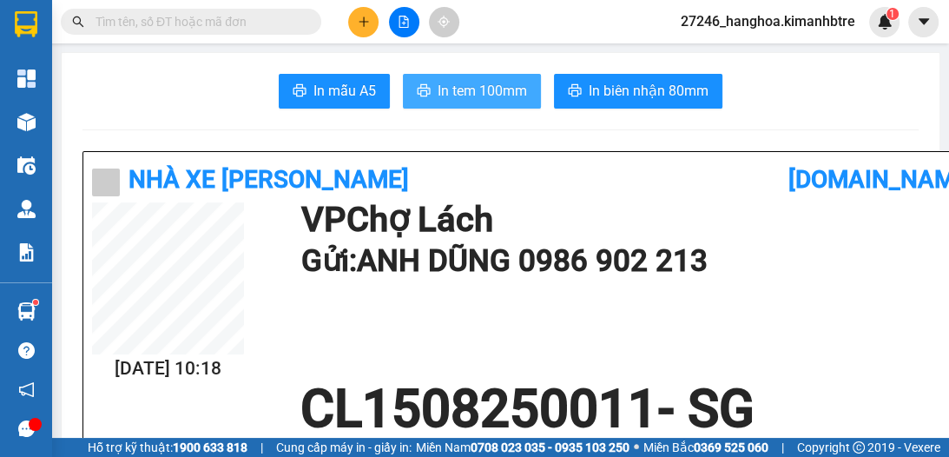
click at [476, 90] on span "In tem 100mm" at bounding box center [482, 91] width 89 height 22
click at [457, 82] on span "In tem 100mm" at bounding box center [482, 91] width 89 height 22
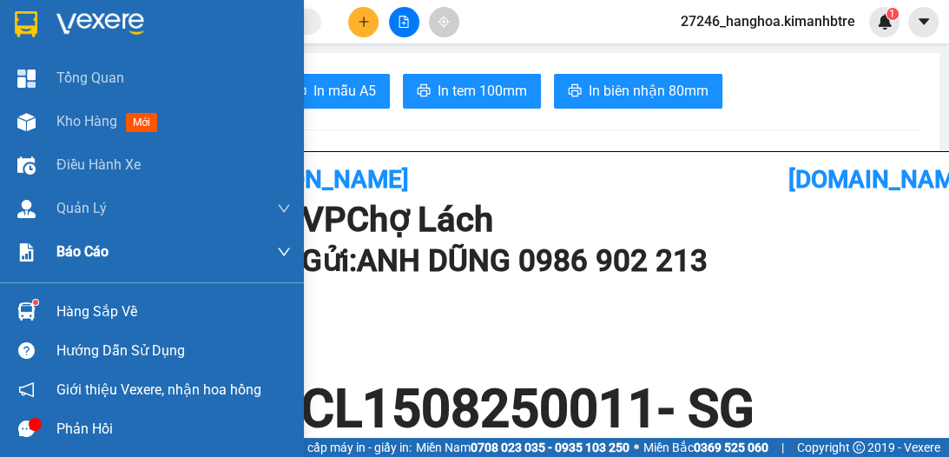
drag, startPoint x: 73, startPoint y: 123, endPoint x: 287, endPoint y: 231, distance: 239.2
click at [75, 125] on span "Kho hàng" at bounding box center [86, 121] width 61 height 16
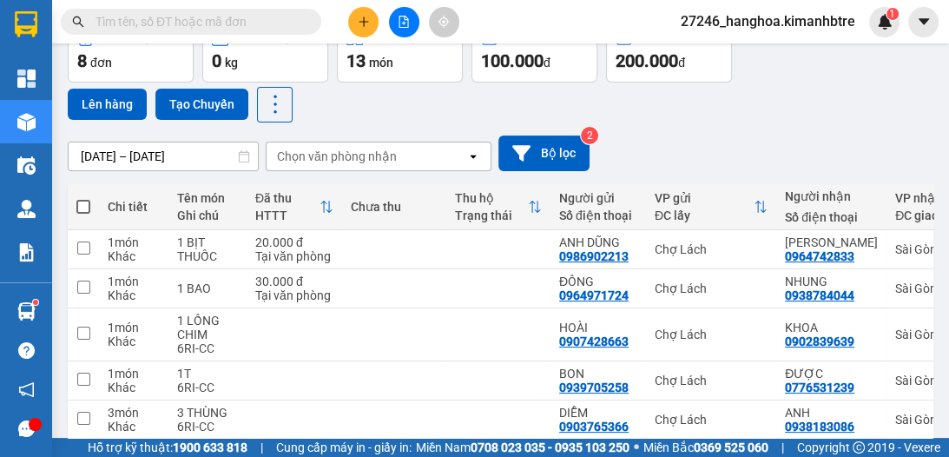
scroll to position [110, 0]
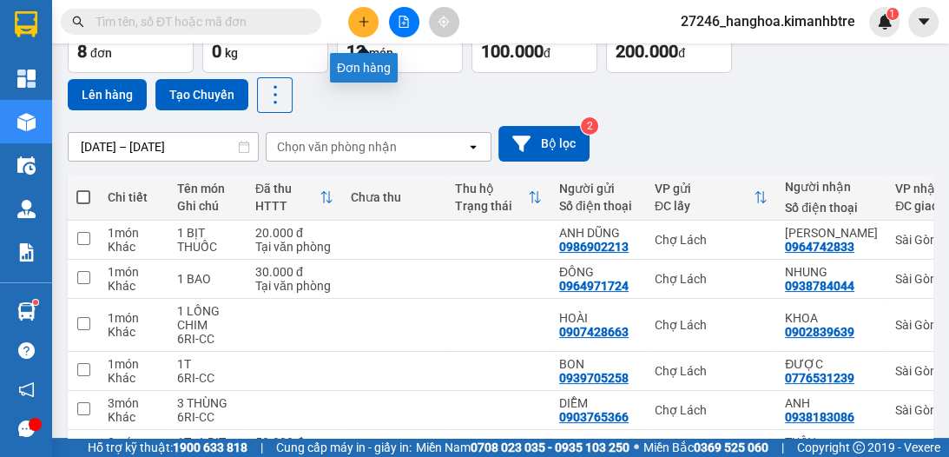
click at [363, 17] on icon "plus" at bounding box center [363, 21] width 1 height 10
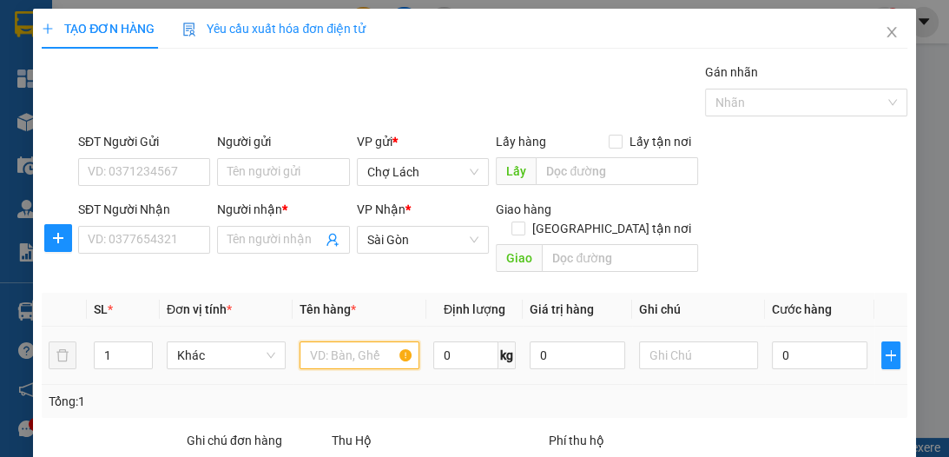
click at [344, 341] on input "text" at bounding box center [359, 355] width 119 height 28
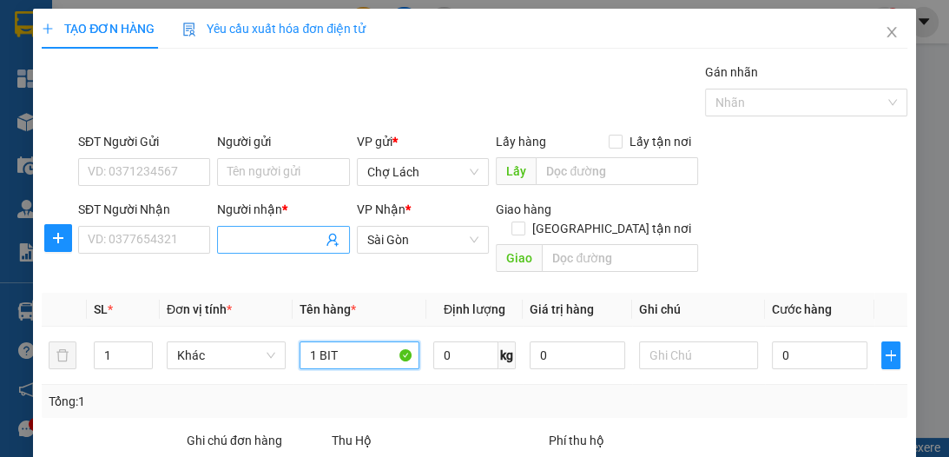
type input "1 BIT"
click at [246, 239] on input "Người nhận *" at bounding box center [274, 239] width 94 height 19
type input "T"
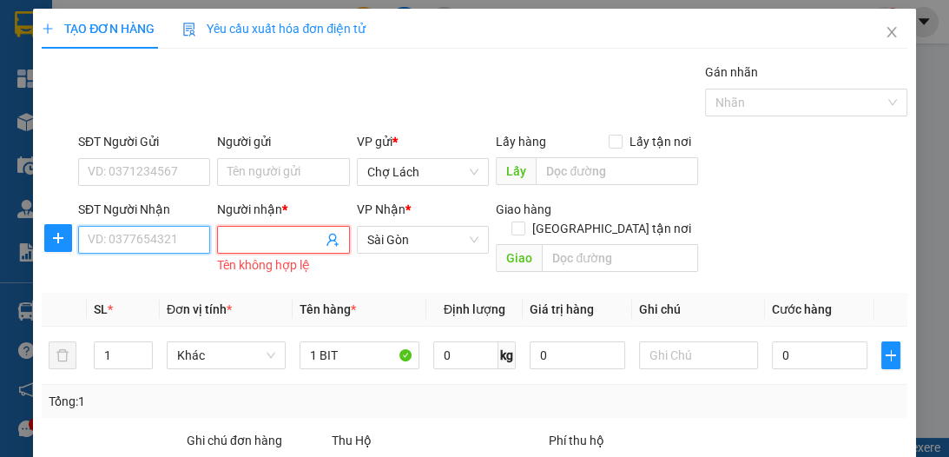
click at [162, 241] on input "SĐT Người Nhận" at bounding box center [144, 240] width 132 height 28
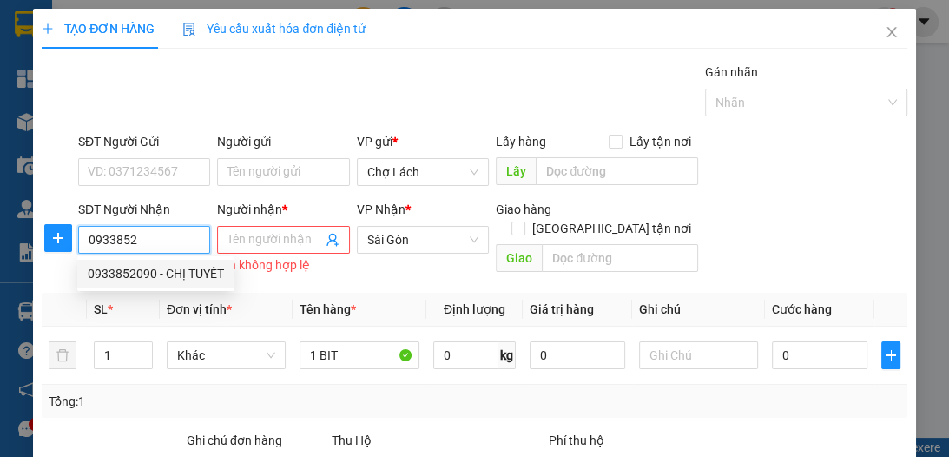
click at [180, 271] on div "0933852090 - CHỊ TUYẾT" at bounding box center [156, 273] width 136 height 19
type input "0933852090"
type input "CHỊ TUYẾT"
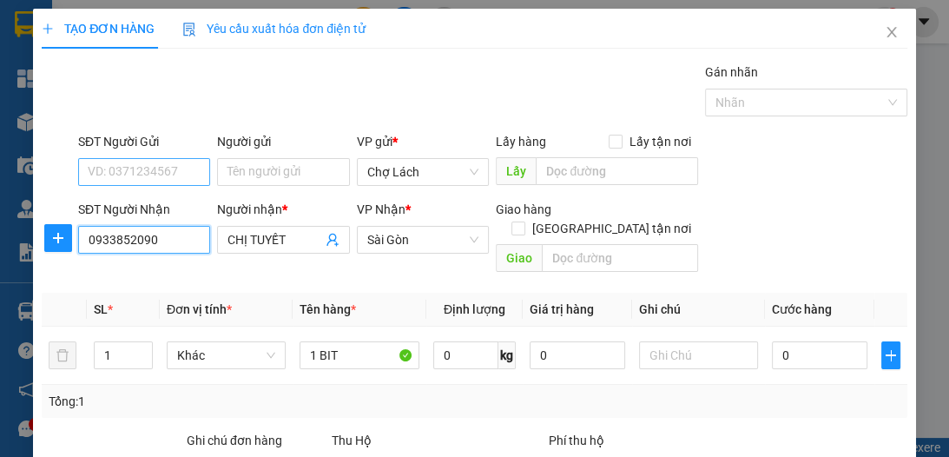
type input "0933852090"
click at [192, 168] on input "SĐT Người Gửi" at bounding box center [144, 172] width 132 height 28
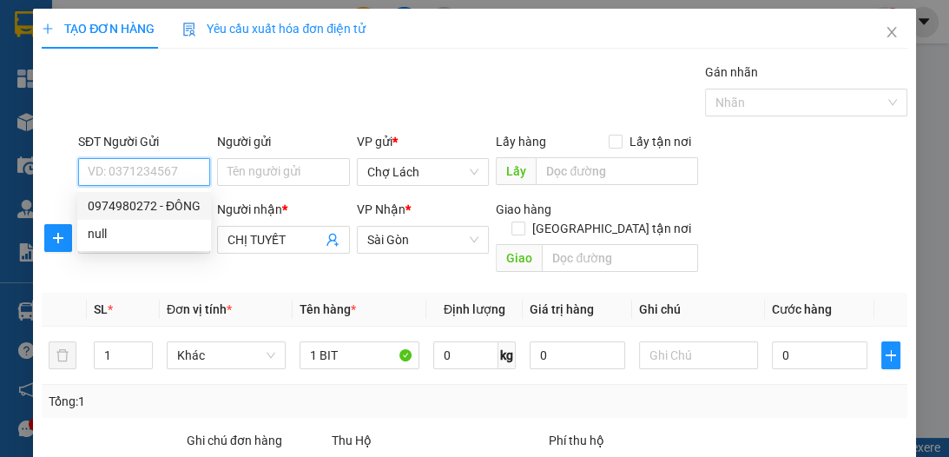
click at [184, 201] on div "0974980272 - ĐÔNG" at bounding box center [144, 205] width 113 height 19
type input "0974980272"
type input "ĐÔNG"
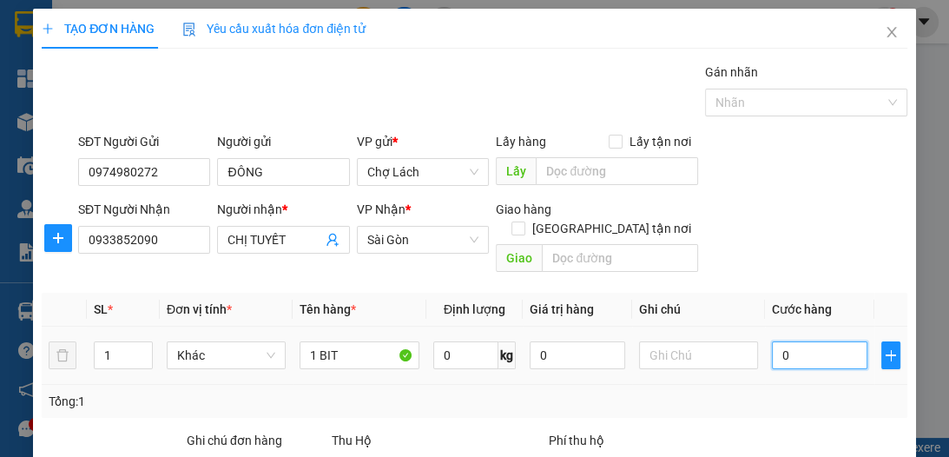
click at [781, 341] on input "0" at bounding box center [820, 355] width 96 height 28
type input "3"
type input "0"
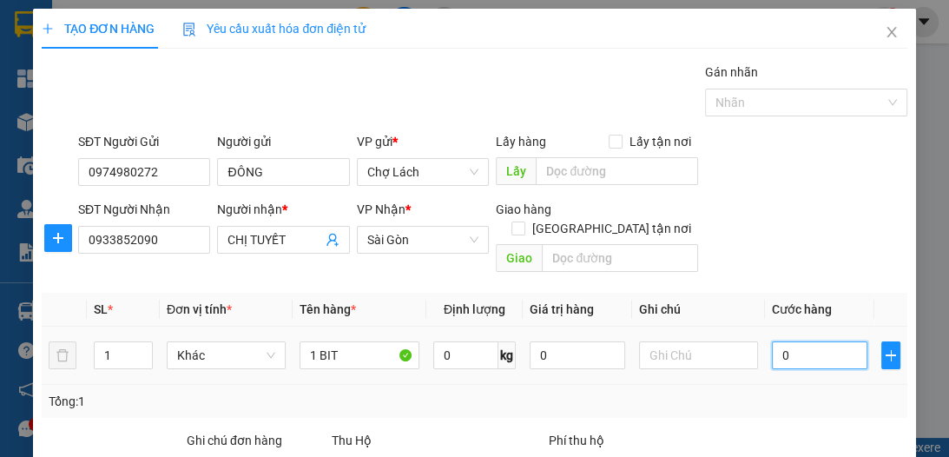
type input "0"
type input "02"
type input "2"
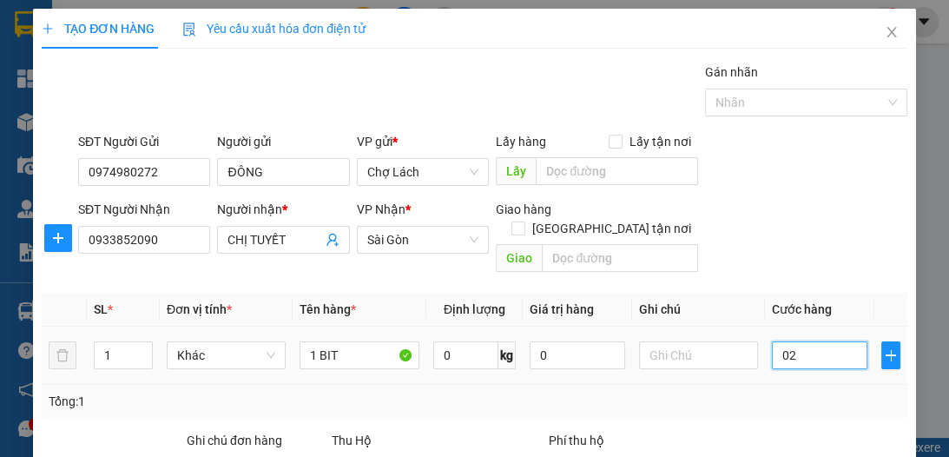
type input "020"
type input "20"
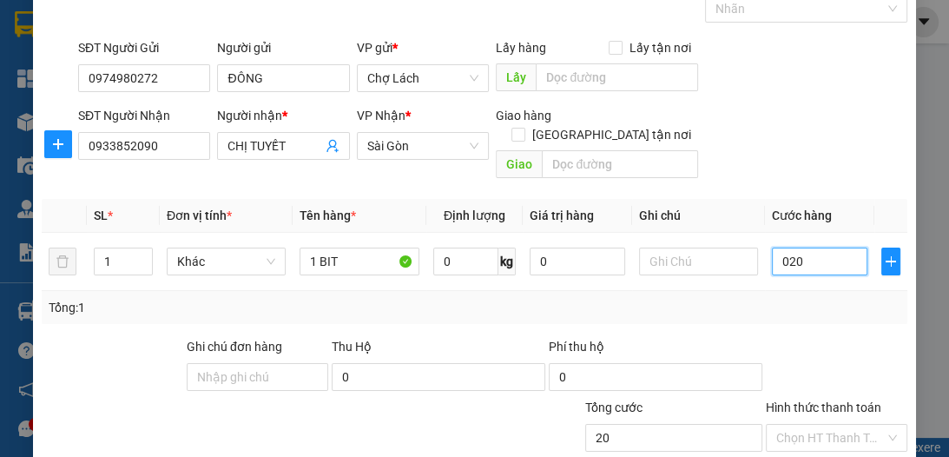
scroll to position [139, 0]
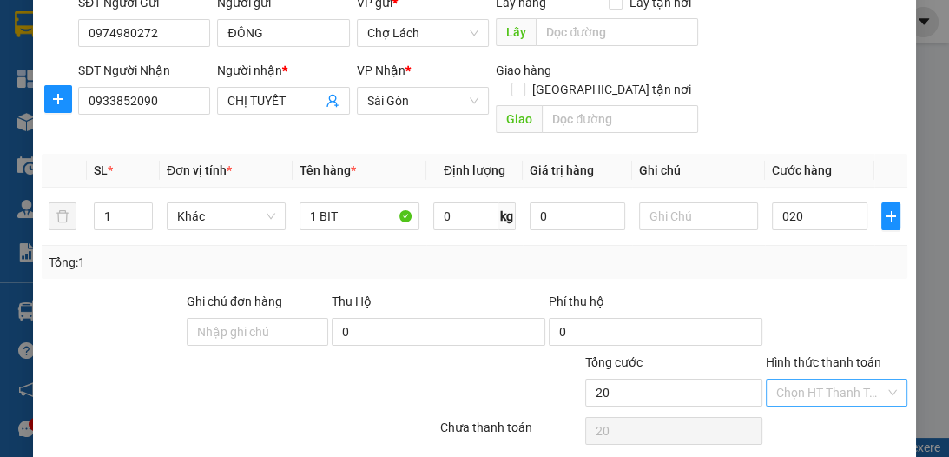
click at [830, 379] on input "Hình thức thanh toán" at bounding box center [830, 392] width 109 height 26
type input "20.000"
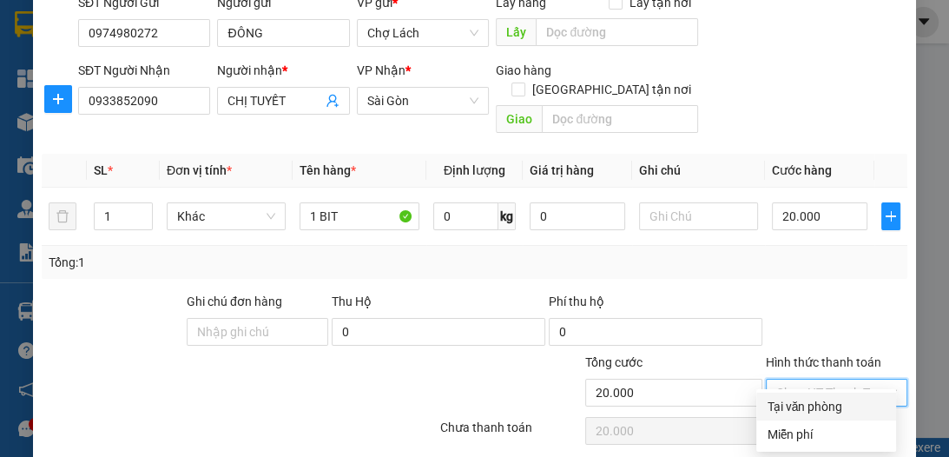
click at [834, 404] on div "Tại văn phòng" at bounding box center [826, 406] width 119 height 19
type input "0"
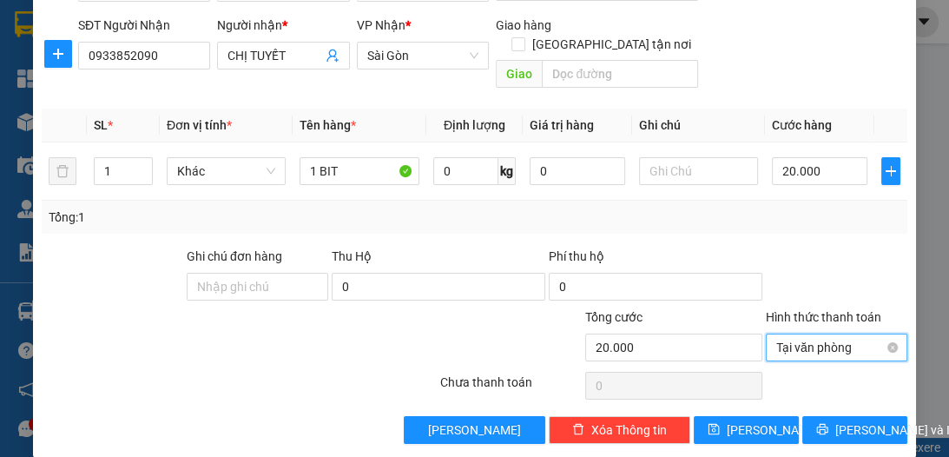
scroll to position [184, 0]
click at [845, 420] on span "[PERSON_NAME] và In" at bounding box center [896, 429] width 122 height 19
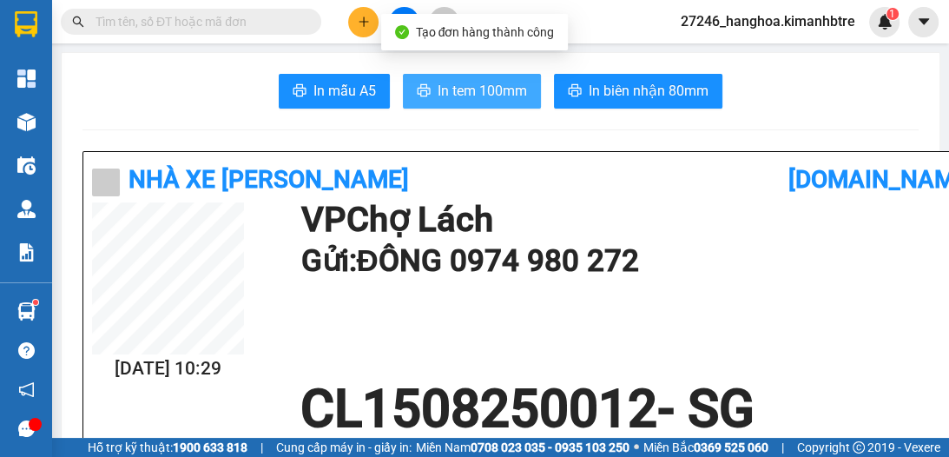
click at [462, 94] on span "In tem 100mm" at bounding box center [482, 91] width 89 height 22
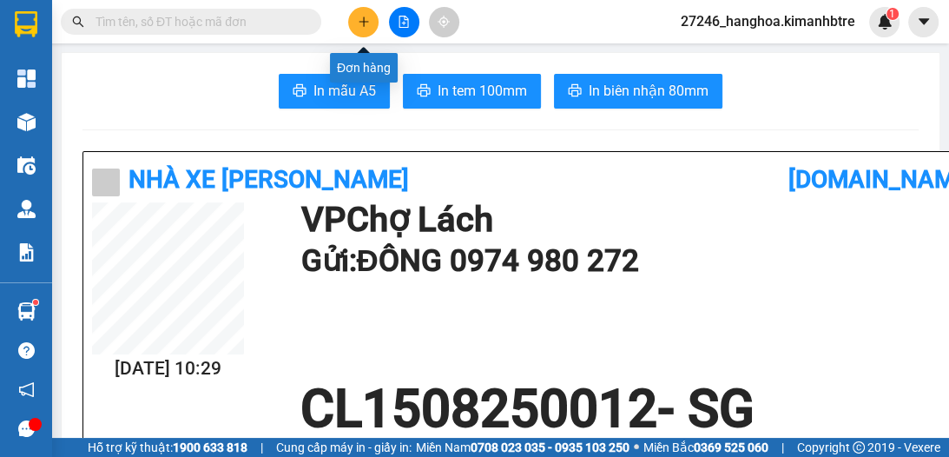
click at [368, 23] on icon "plus" at bounding box center [364, 22] width 12 height 12
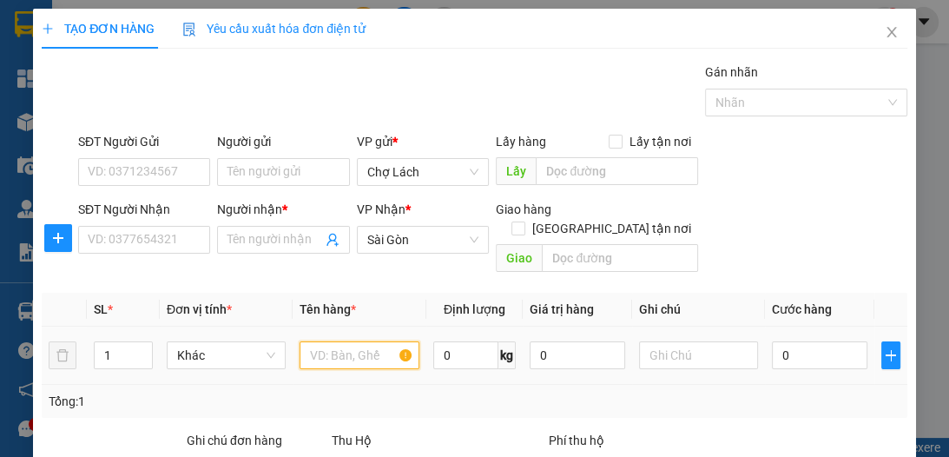
click at [327, 341] on input "text" at bounding box center [359, 355] width 119 height 28
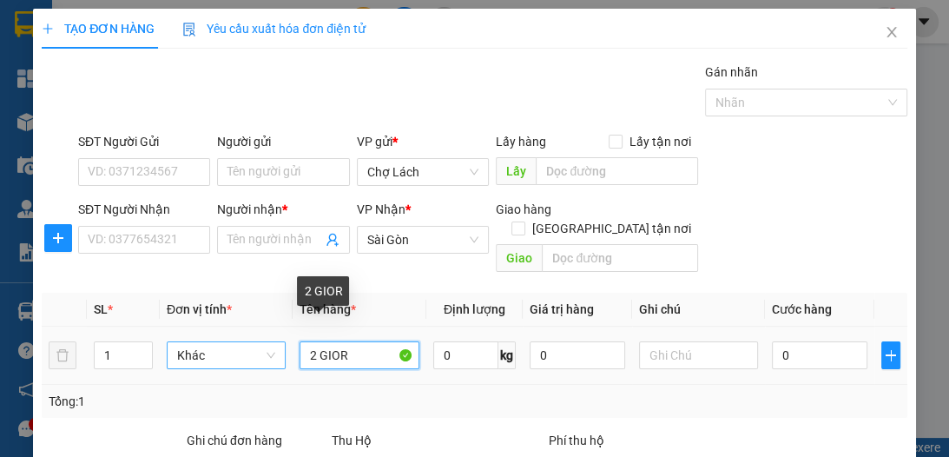
drag, startPoint x: 358, startPoint y: 327, endPoint x: 271, endPoint y: 345, distance: 88.5
click at [274, 344] on tr "1 Khác 2 GIOR 0 kg 0 0" at bounding box center [474, 355] width 865 height 58
drag, startPoint x: 358, startPoint y: 334, endPoint x: 284, endPoint y: 343, distance: 74.3
click at [293, 338] on td "2 GIOR" at bounding box center [359, 355] width 133 height 58
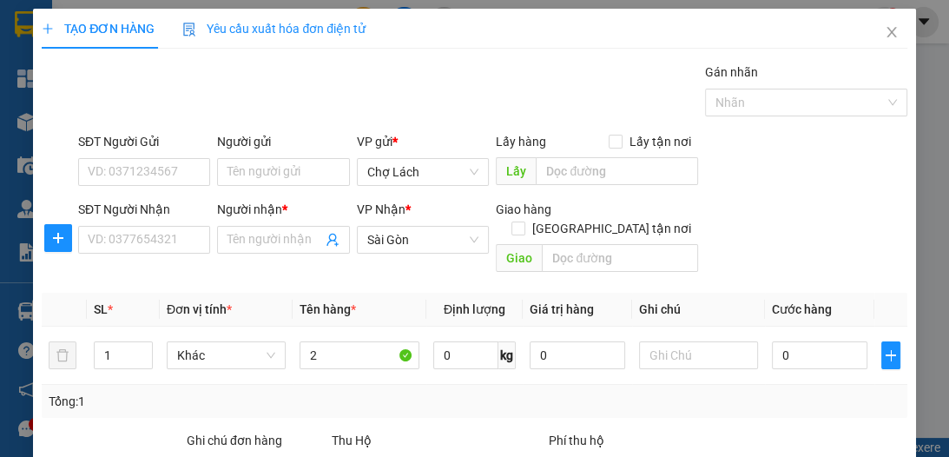
click at [723, 392] on div "Tổng: 1" at bounding box center [474, 401] width 851 height 19
click at [333, 341] on input "2" at bounding box center [359, 355] width 119 height 28
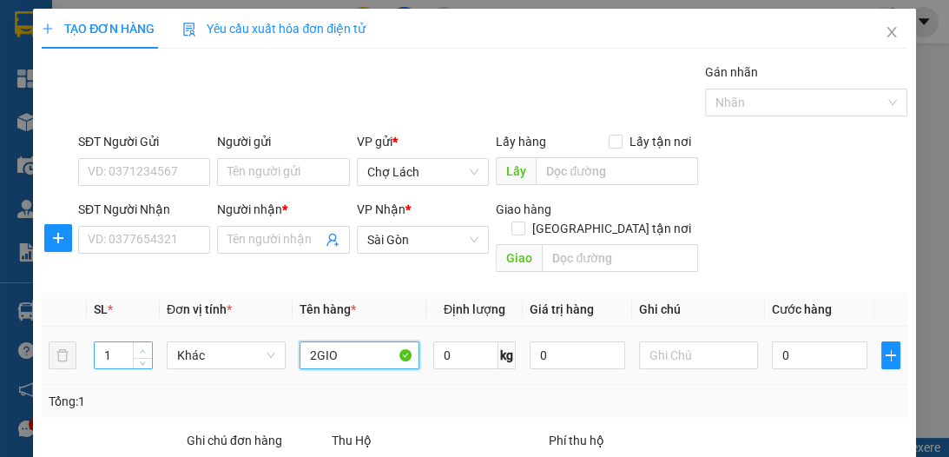
type input "2GIO"
click at [140, 348] on icon "up" at bounding box center [143, 351] width 6 height 6
type input "2"
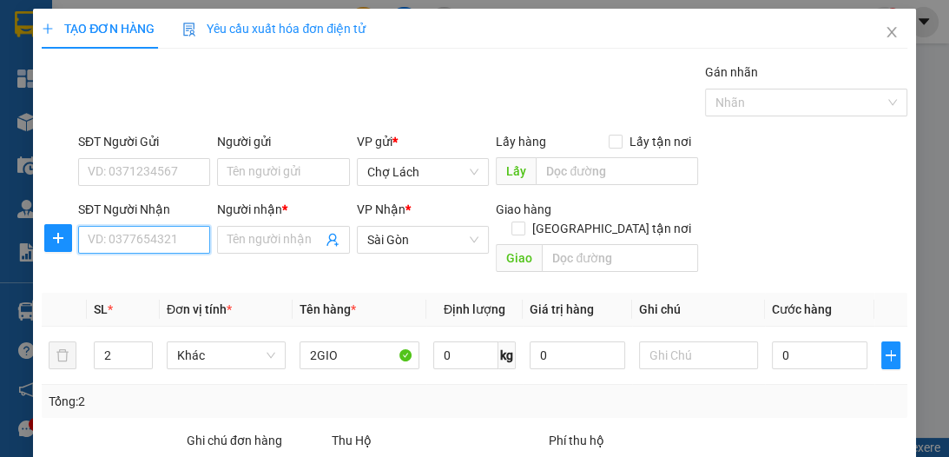
click at [184, 237] on input "SĐT Người Nhận" at bounding box center [144, 240] width 132 height 28
type input "0962241111"
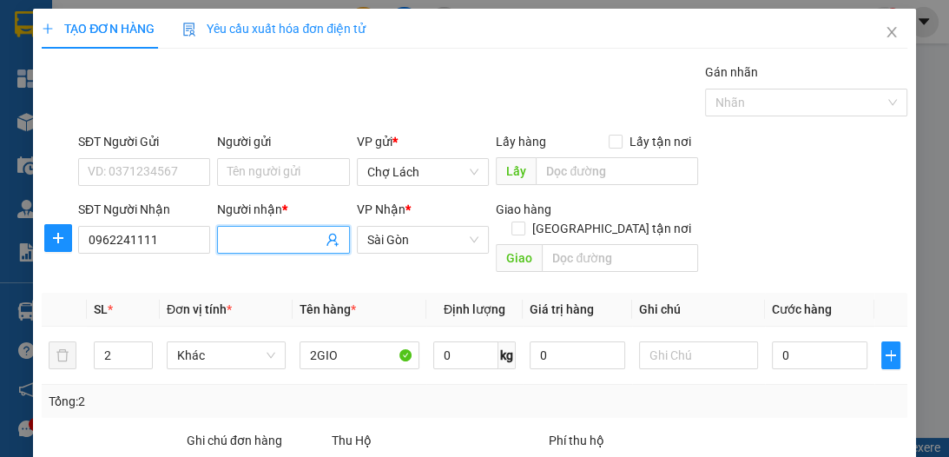
click at [286, 228] on span at bounding box center [283, 240] width 132 height 28
click at [145, 170] on input "SĐT Người Gửi" at bounding box center [144, 172] width 132 height 28
drag, startPoint x: 288, startPoint y: 235, endPoint x: 208, endPoint y: 236, distance: 79.9
click at [208, 236] on div "SĐT Người Nhận 0962241111 Người nhận * UT TOAN UT TOAN VP Nhận * Sài Gòn Giao…" at bounding box center [493, 240] width 836 height 80
type input "U"
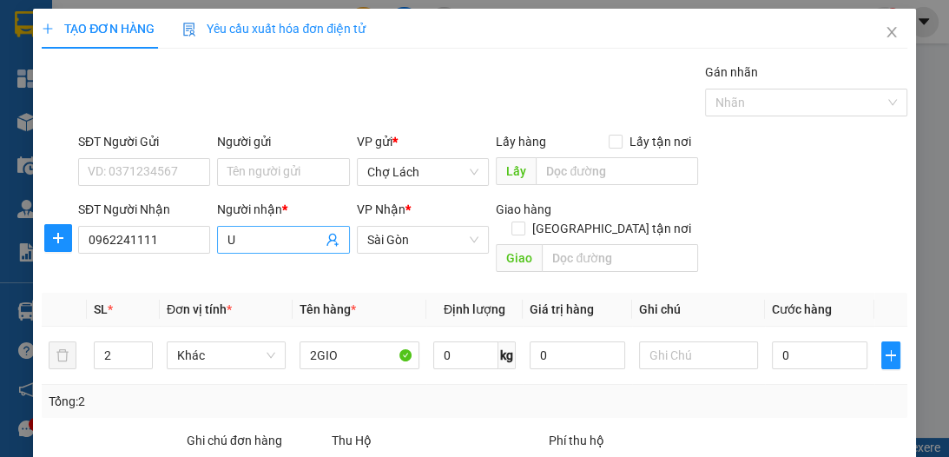
click at [257, 240] on input "U" at bounding box center [274, 239] width 94 height 19
type input "U"
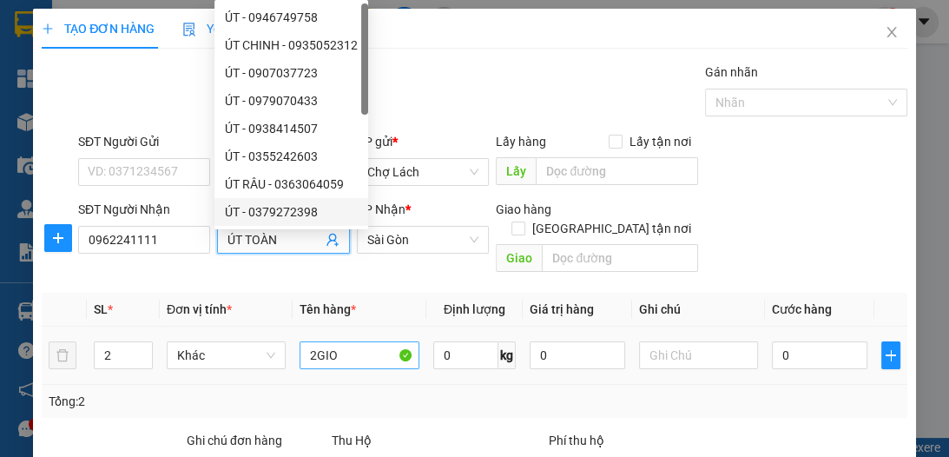
type input "ÚT TOÀN"
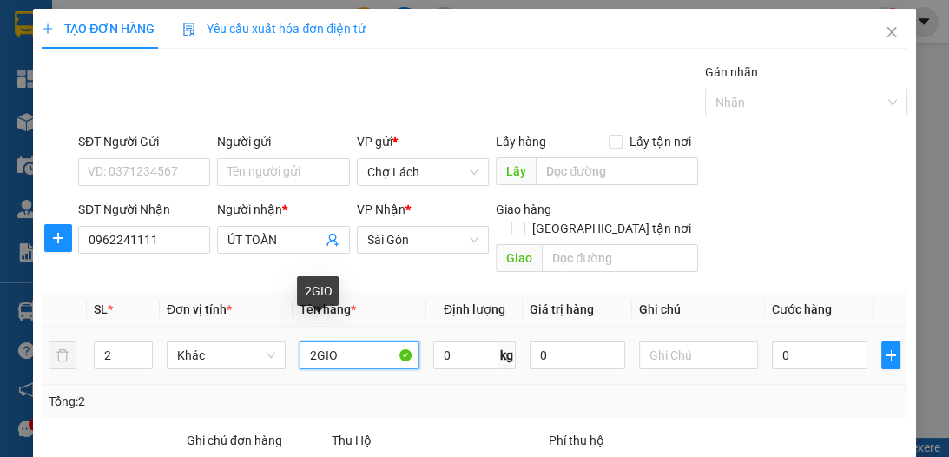
drag, startPoint x: 344, startPoint y: 326, endPoint x: 293, endPoint y: 335, distance: 52.0
click at [293, 335] on td "2GIO" at bounding box center [359, 355] width 133 height 58
type input "2 GIỎ"
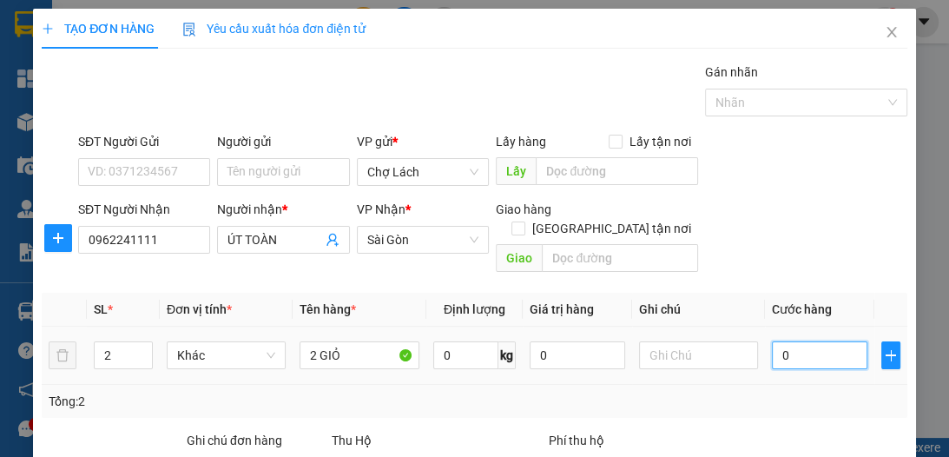
click at [790, 341] on input "0" at bounding box center [820, 355] width 96 height 28
type input "1"
type input "10"
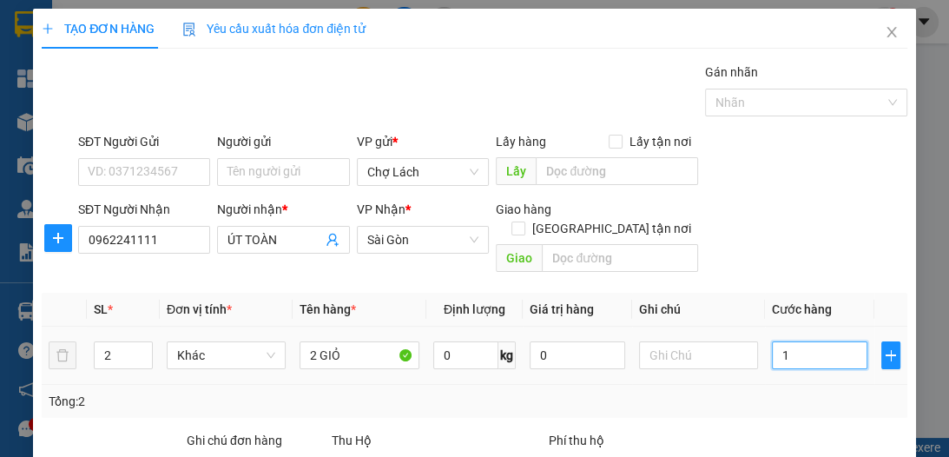
type input "10"
type input "100"
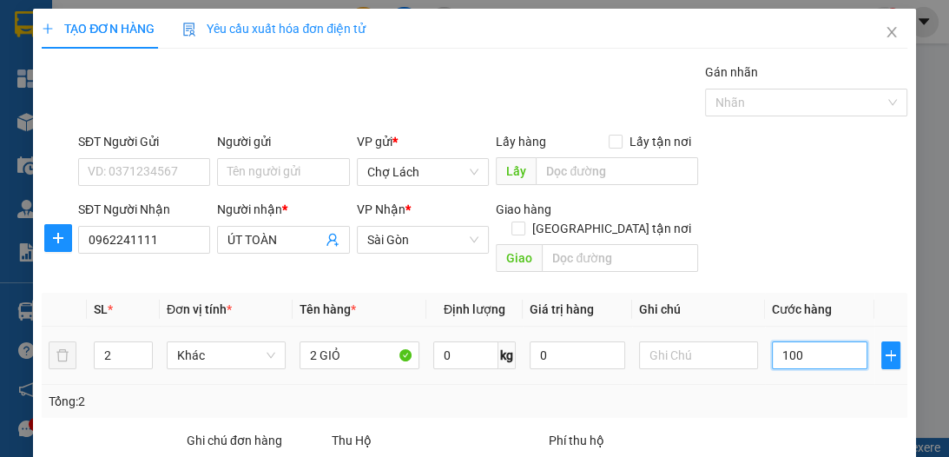
type input "1.000"
type input "100"
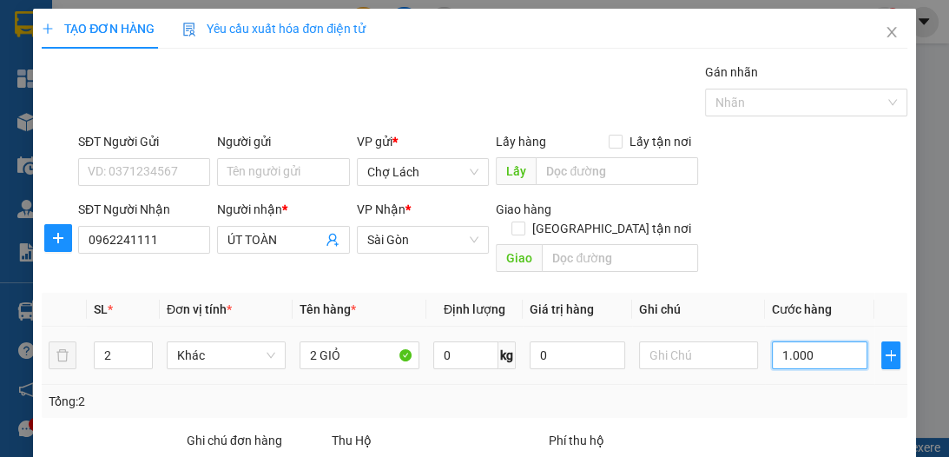
type input "100"
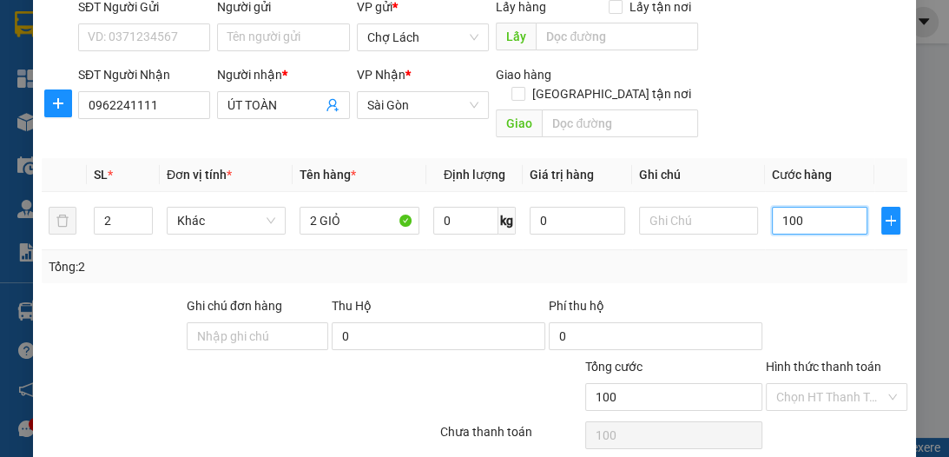
scroll to position [139, 0]
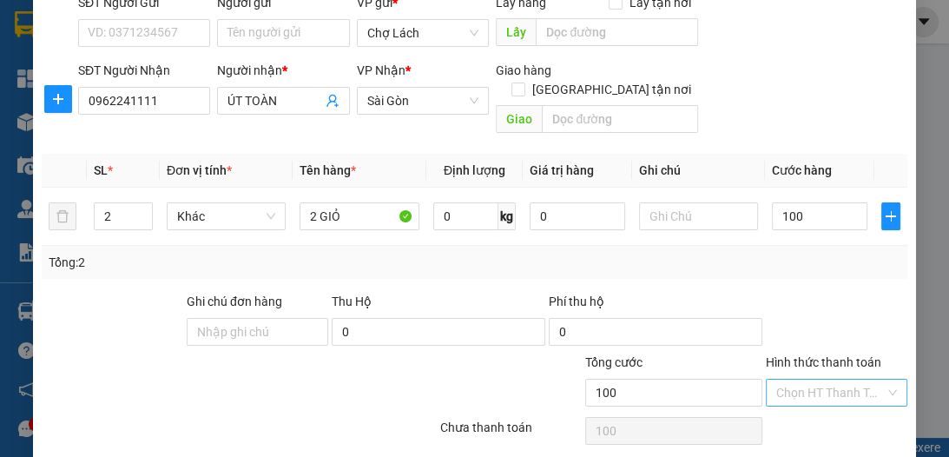
click at [819, 379] on input "Hình thức thanh toán" at bounding box center [830, 392] width 109 height 26
type input "100.000"
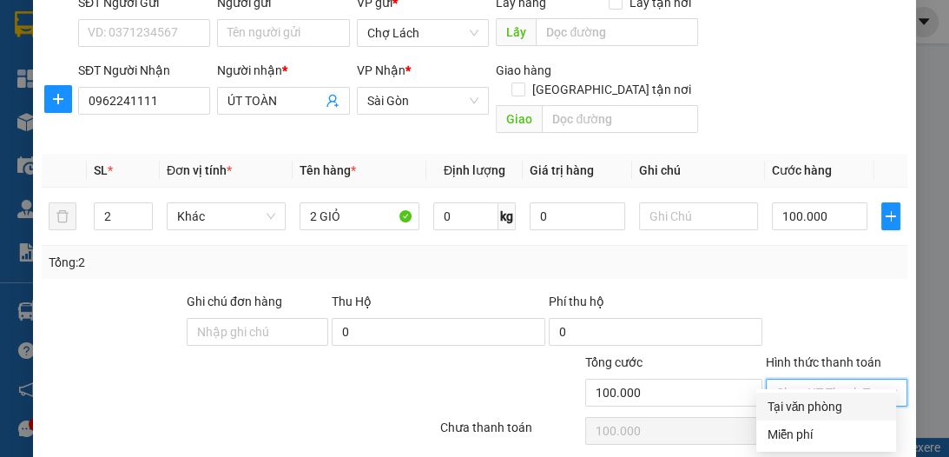
click at [833, 399] on div "Tại văn phòng" at bounding box center [826, 406] width 119 height 19
type input "0"
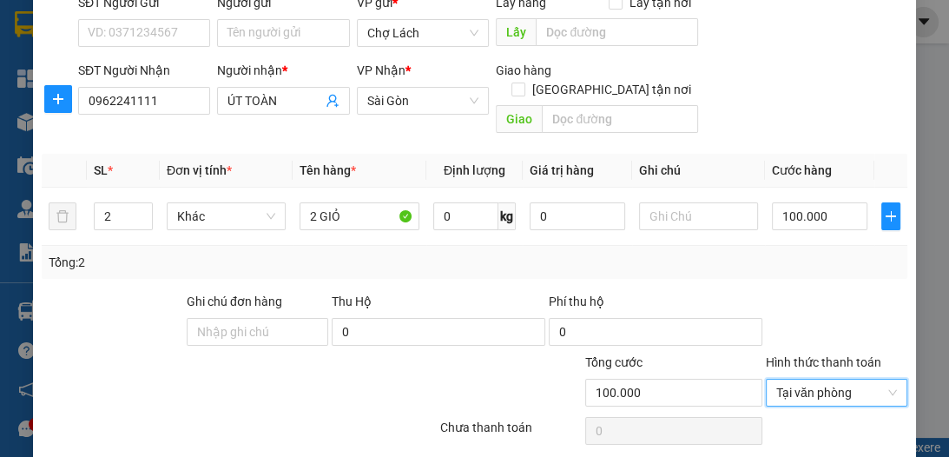
scroll to position [184, 0]
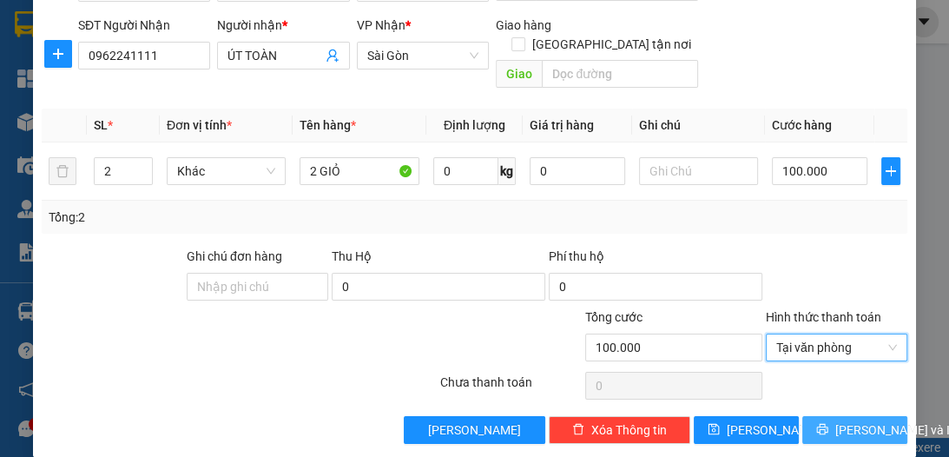
click at [859, 420] on span "[PERSON_NAME] và In" at bounding box center [896, 429] width 122 height 19
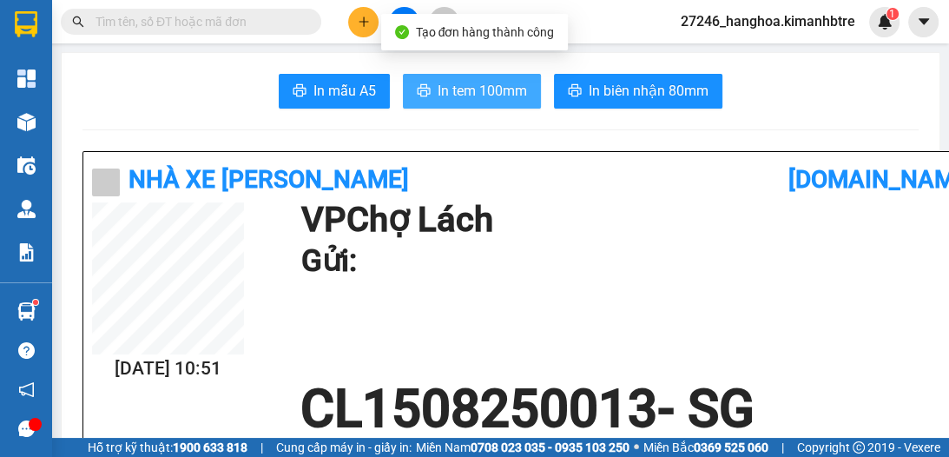
click at [443, 90] on span "In tem 100mm" at bounding box center [482, 91] width 89 height 22
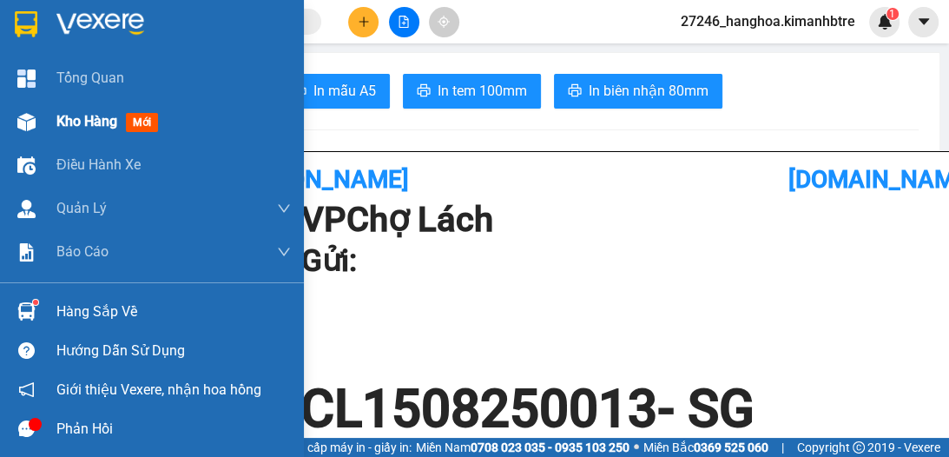
click at [79, 121] on span "Kho hàng" at bounding box center [86, 121] width 61 height 16
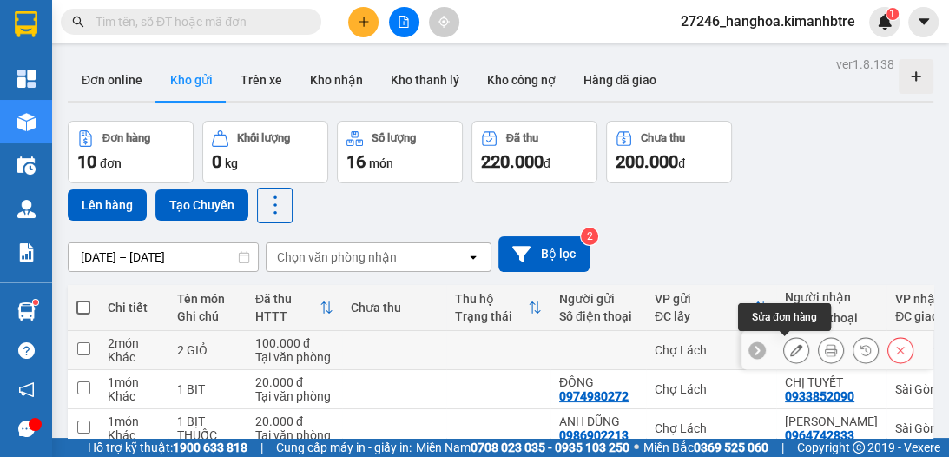
click at [790, 344] on icon at bounding box center [796, 350] width 12 height 12
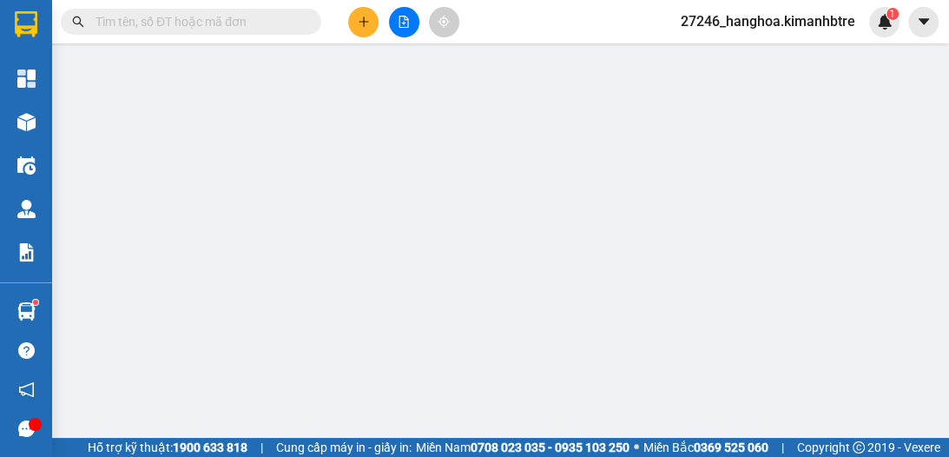
type input "0962241111"
type input "ÚT TOÀN"
type input "100.000"
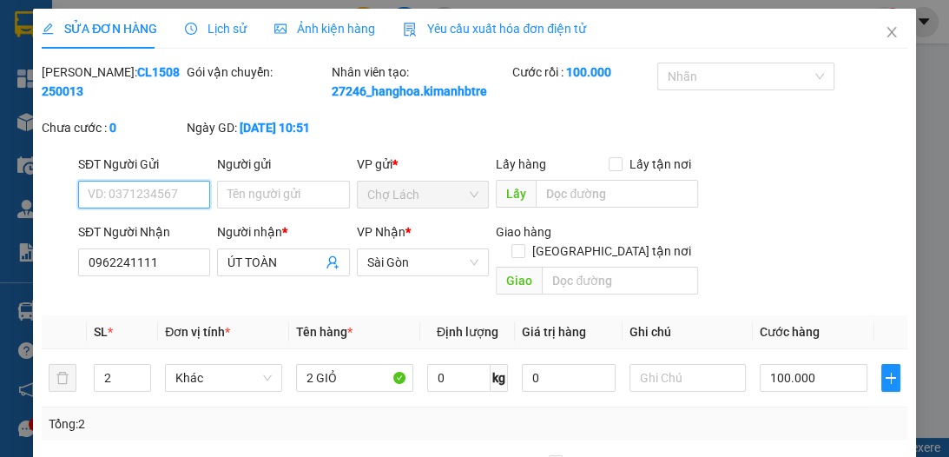
click at [178, 208] on input "SĐT Người Gửi" at bounding box center [144, 195] width 132 height 28
type input "0702943385"
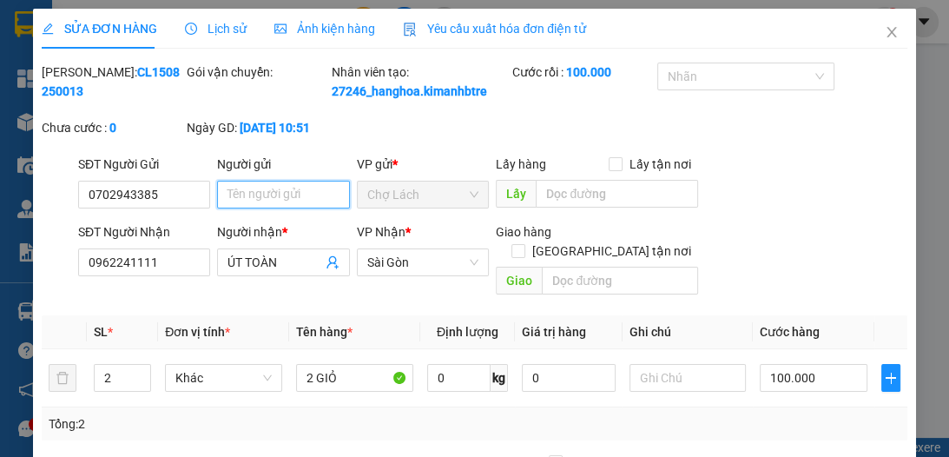
click at [240, 208] on input "Người gửi" at bounding box center [283, 195] width 132 height 28
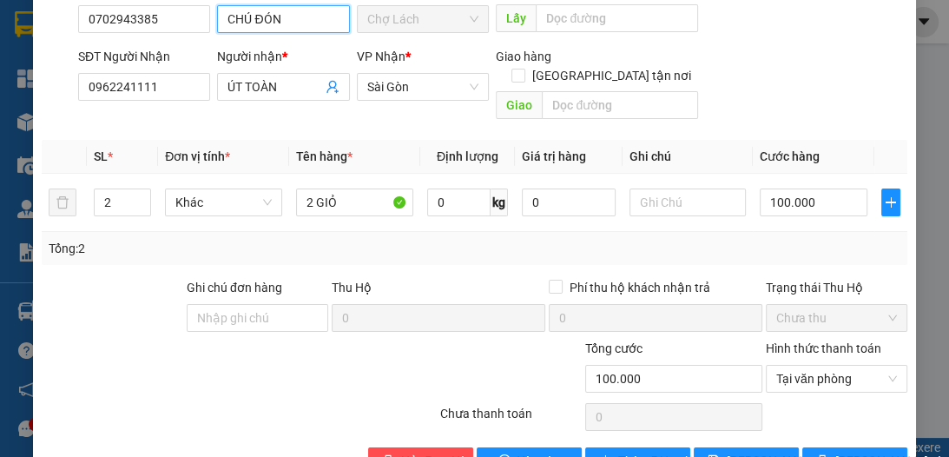
scroll to position [227, 0]
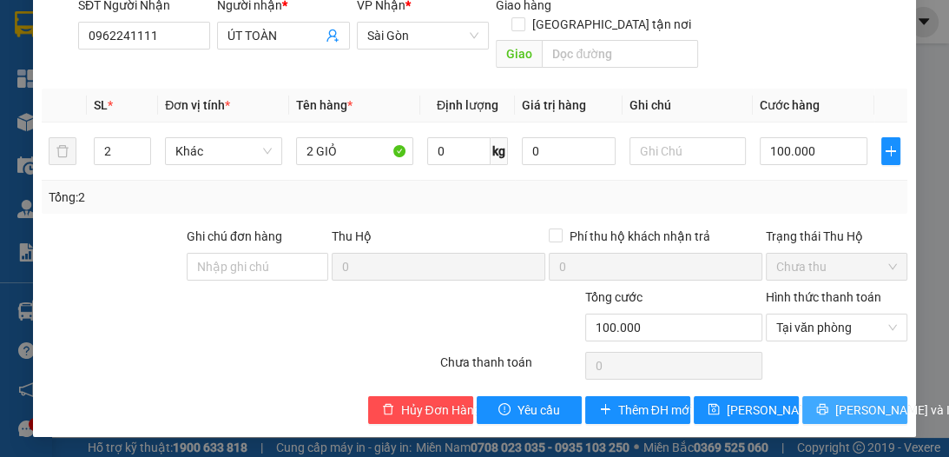
type input "CHÚ ĐÓN"
click at [841, 409] on span "[PERSON_NAME] và In" at bounding box center [896, 409] width 122 height 19
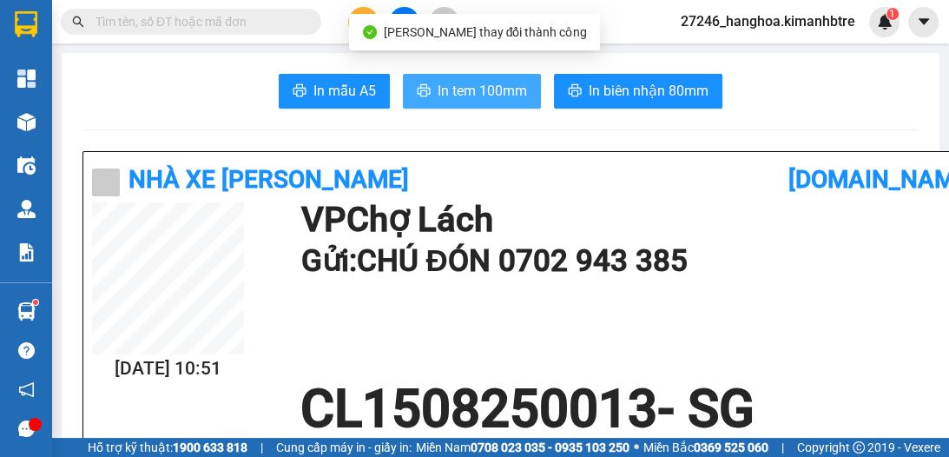
click at [489, 90] on span "In tem 100mm" at bounding box center [482, 91] width 89 height 22
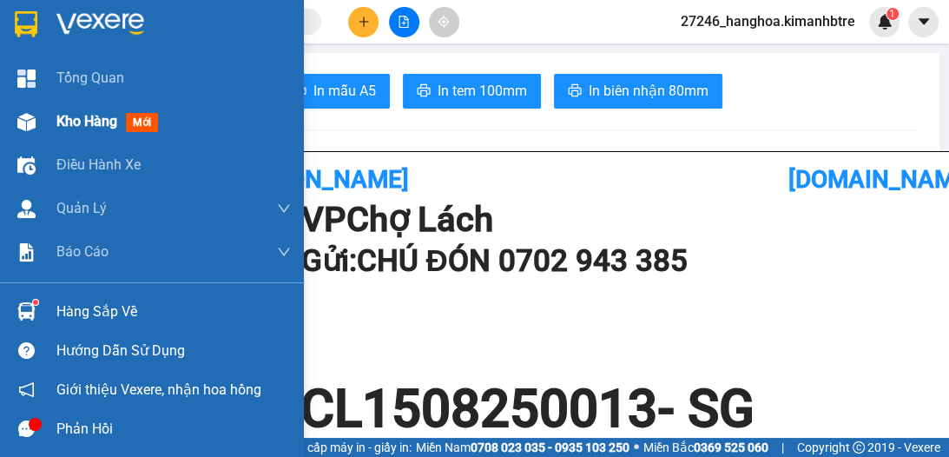
click at [104, 117] on span "Kho hàng" at bounding box center [86, 121] width 61 height 16
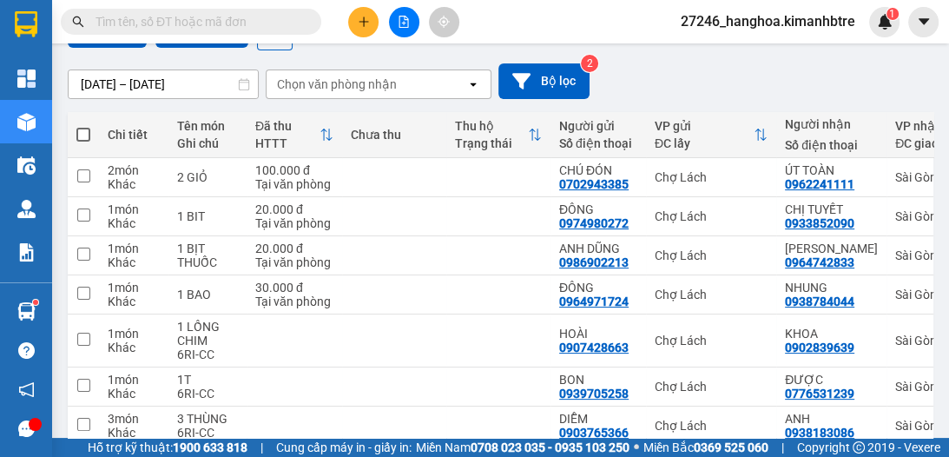
scroll to position [161, 0]
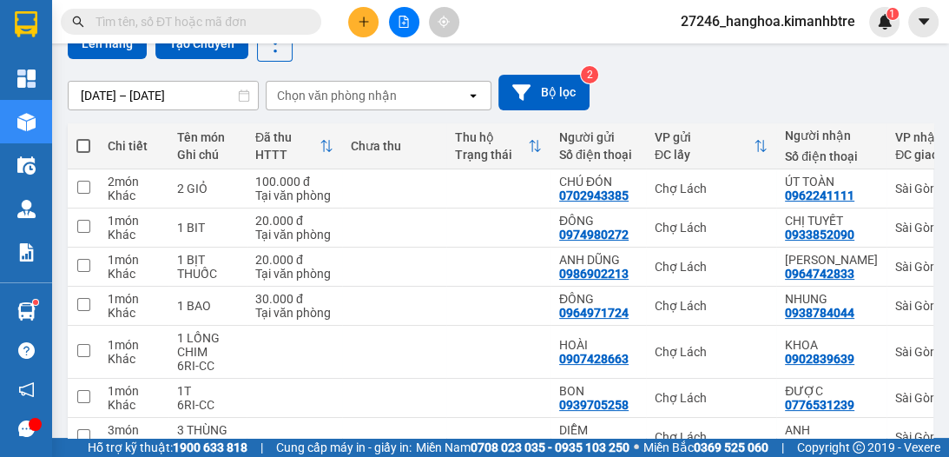
click at [80, 137] on label at bounding box center [83, 145] width 14 height 17
click at [83, 137] on input "checkbox" at bounding box center [83, 137] width 0 height 0
checkbox input "true"
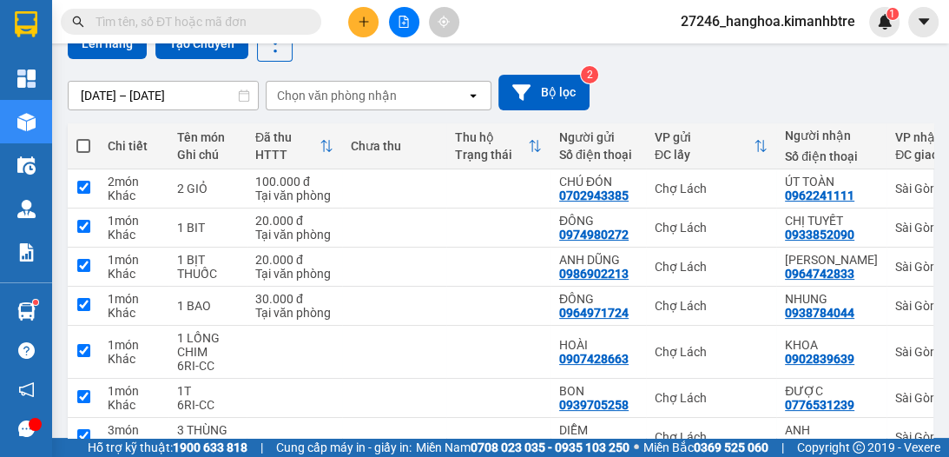
checkbox input "true"
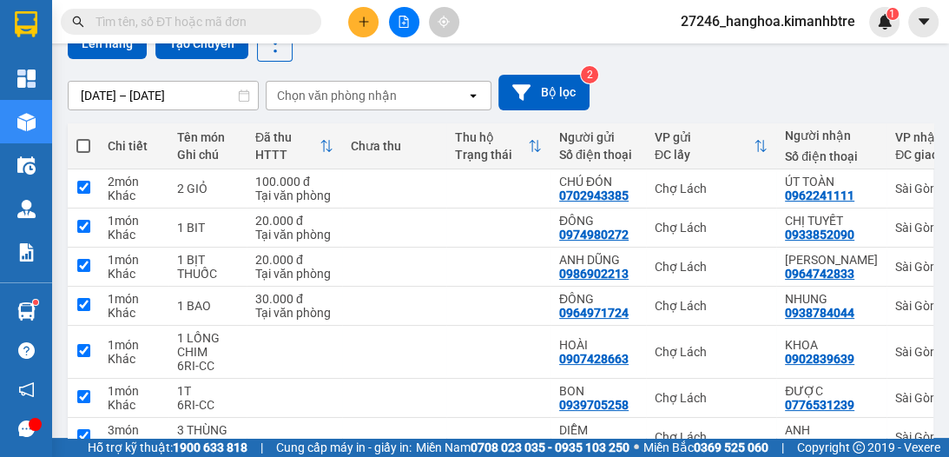
checkbox input "true"
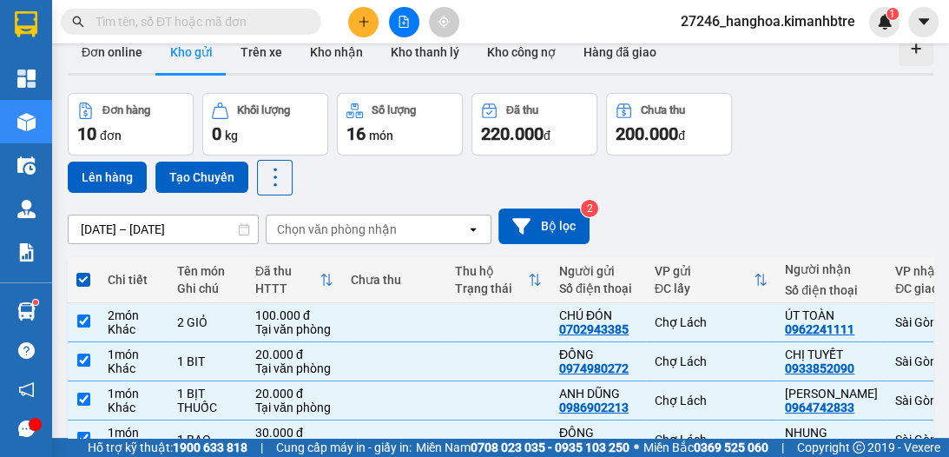
scroll to position [26, 0]
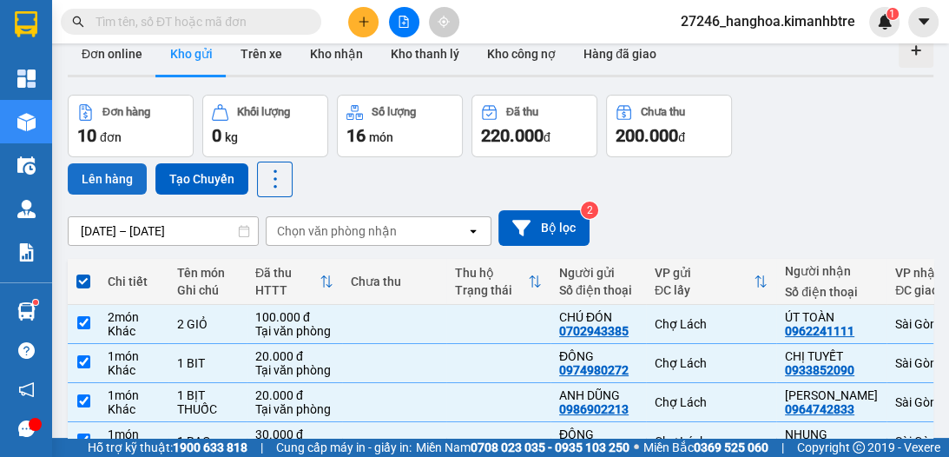
click at [126, 169] on button "Lên hàng" at bounding box center [107, 178] width 79 height 31
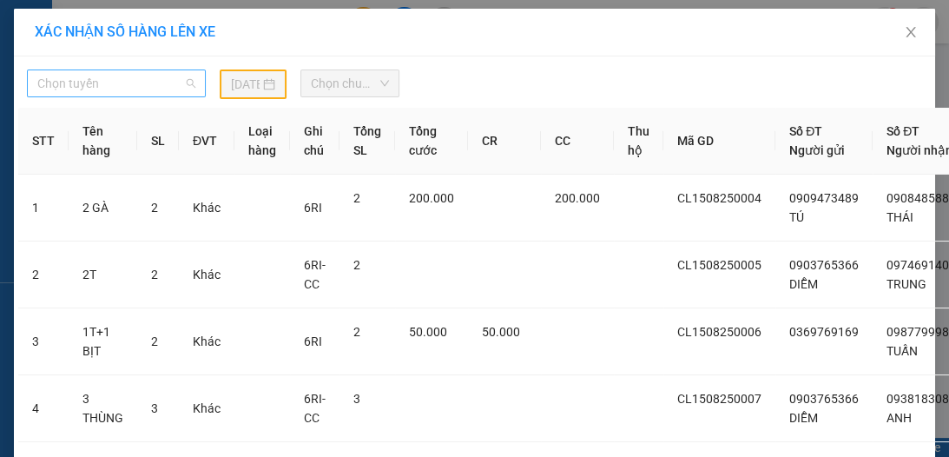
click at [152, 83] on span "Chọn tuyến" at bounding box center [116, 83] width 158 height 26
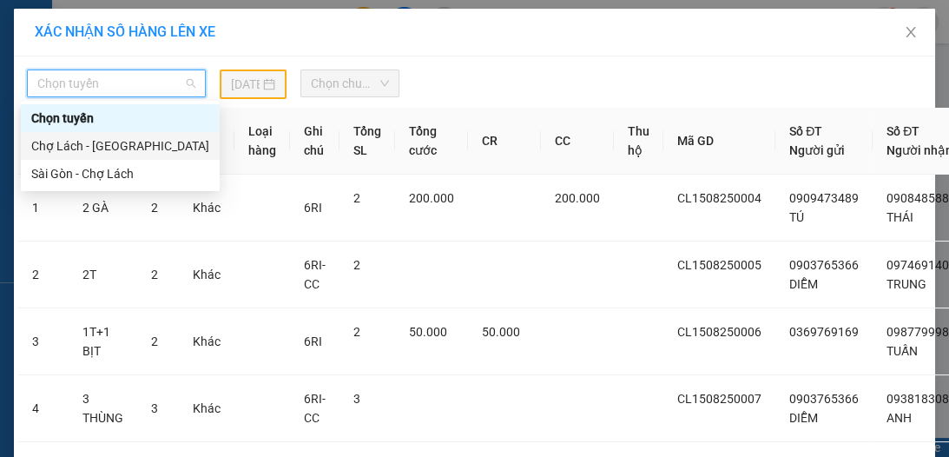
click at [135, 146] on div "Chợ Lách - [GEOGRAPHIC_DATA]" at bounding box center [120, 145] width 178 height 19
click at [137, 146] on th "SL" at bounding box center [158, 141] width 42 height 67
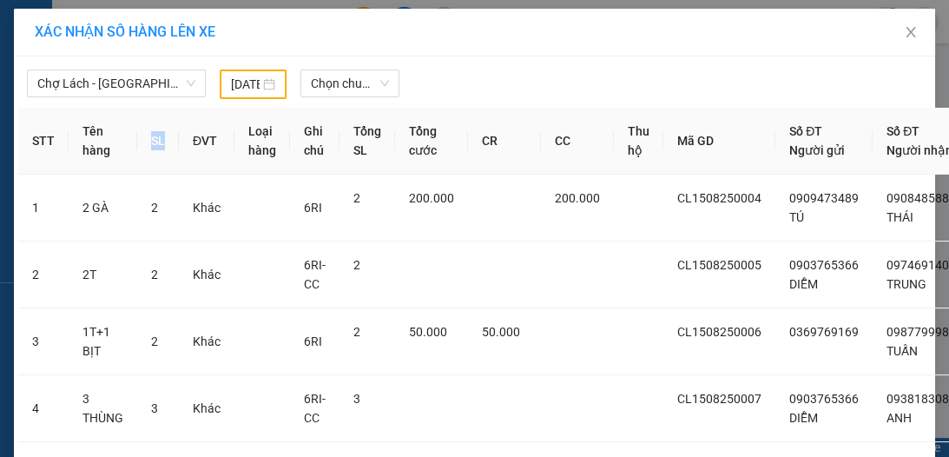
click at [242, 87] on input "[DATE]" at bounding box center [245, 84] width 29 height 19
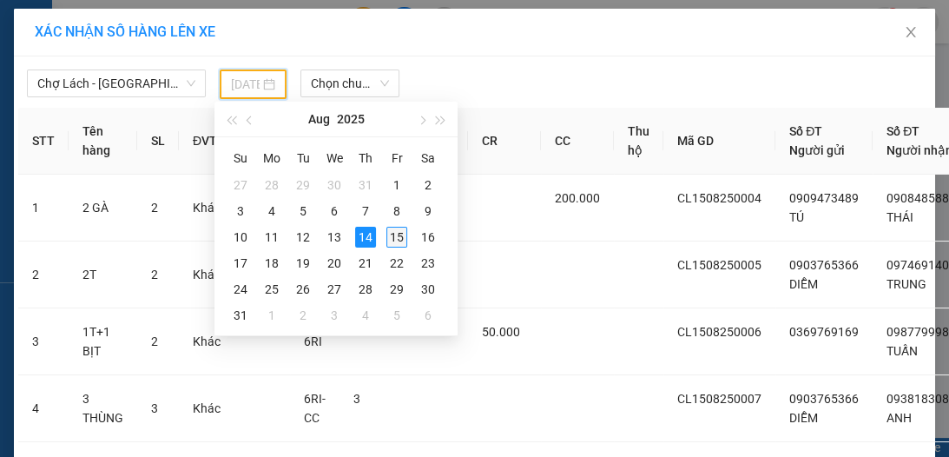
click at [396, 237] on div "15" at bounding box center [396, 237] width 21 height 21
type input "[DATE]"
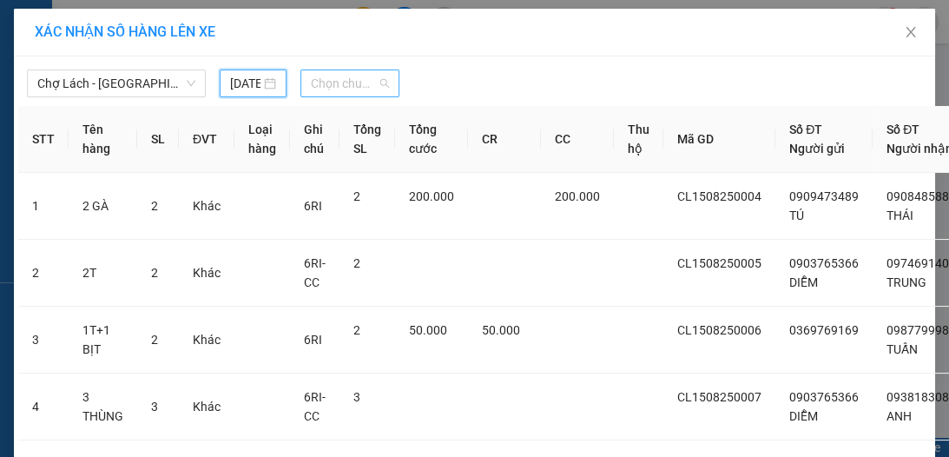
click at [365, 79] on span "Chọn chuyến" at bounding box center [350, 83] width 78 height 26
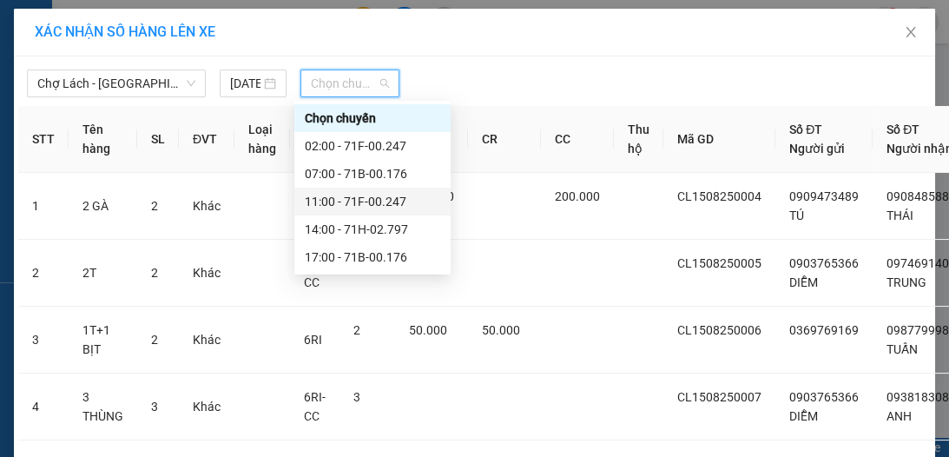
click at [387, 203] on div "11:00 - 71F-00.247" at bounding box center [372, 201] width 135 height 19
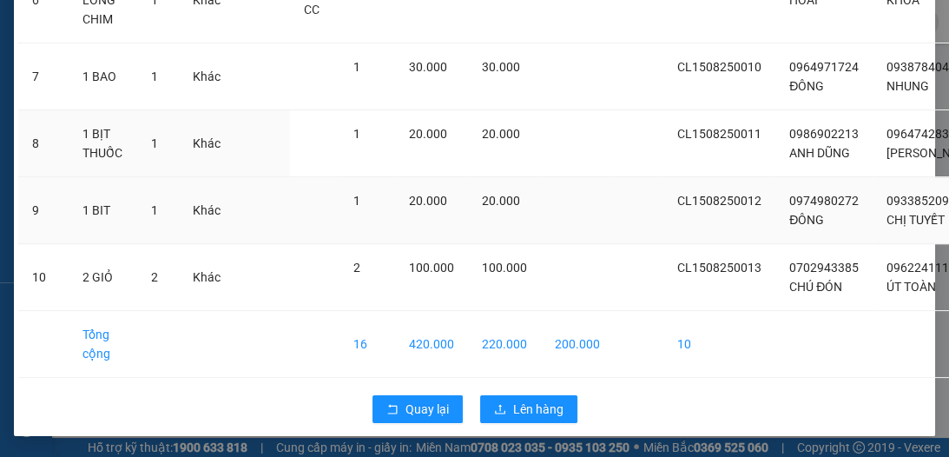
scroll to position [642, 0]
click at [551, 403] on span "Lên hàng" at bounding box center [538, 408] width 50 height 19
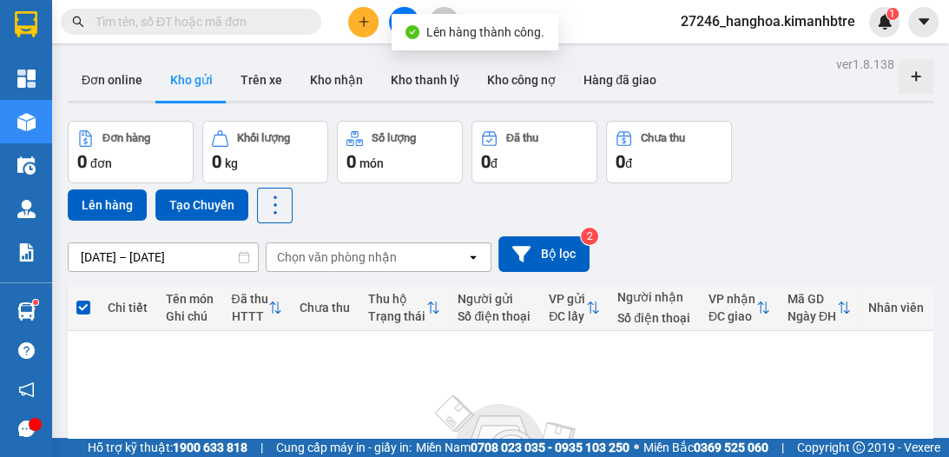
click at [405, 13] on button at bounding box center [404, 22] width 30 height 30
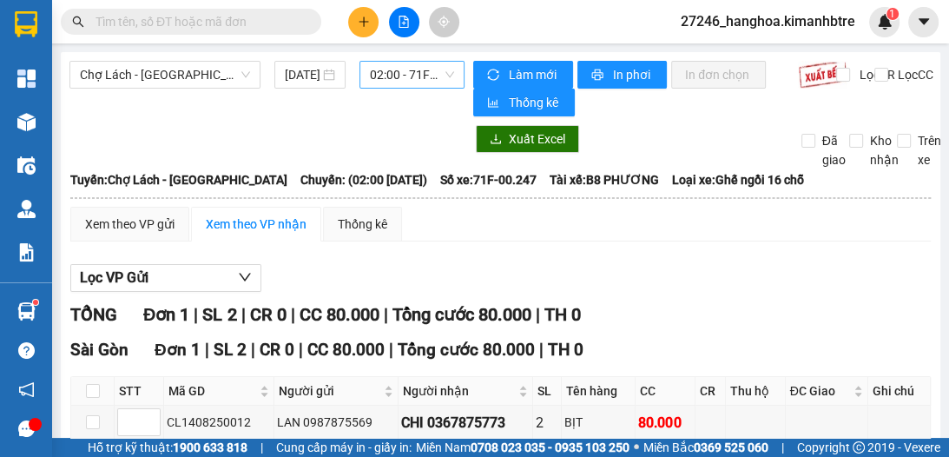
click at [392, 76] on span "02:00 - 71F-00.247" at bounding box center [412, 75] width 84 height 26
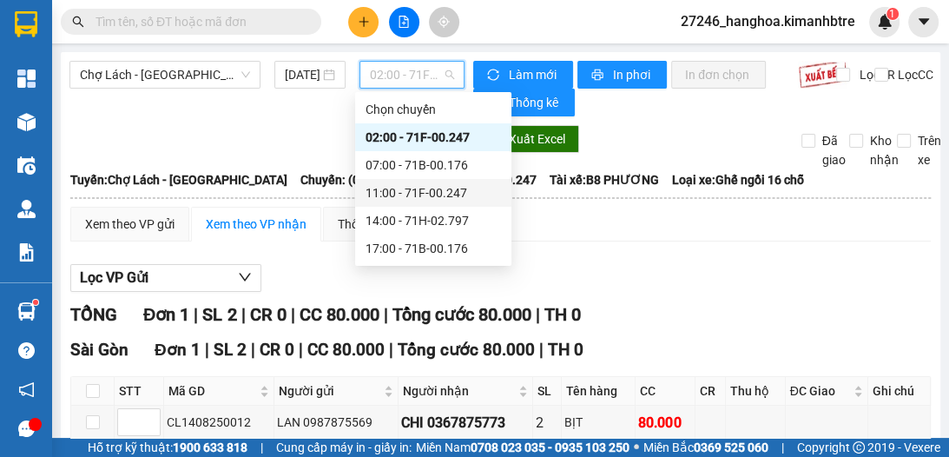
click at [403, 191] on div "11:00 - 71F-00.247" at bounding box center [433, 192] width 135 height 19
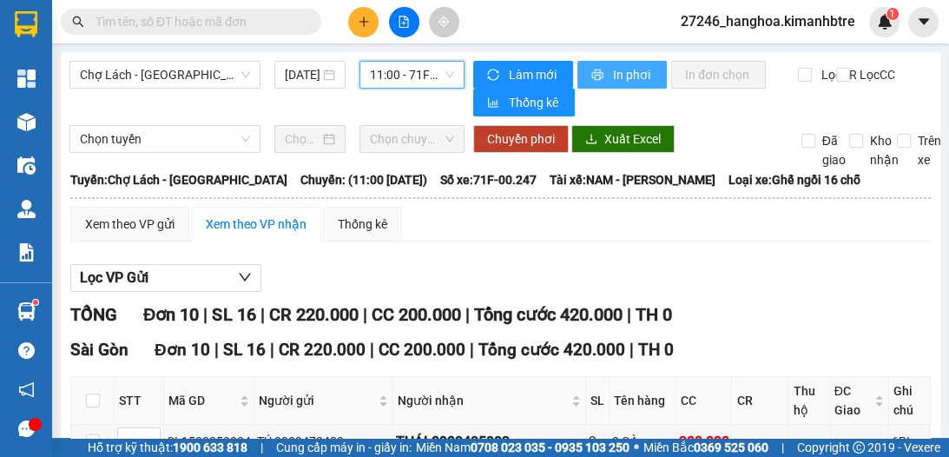
click at [623, 78] on span "In phơi" at bounding box center [633, 74] width 40 height 19
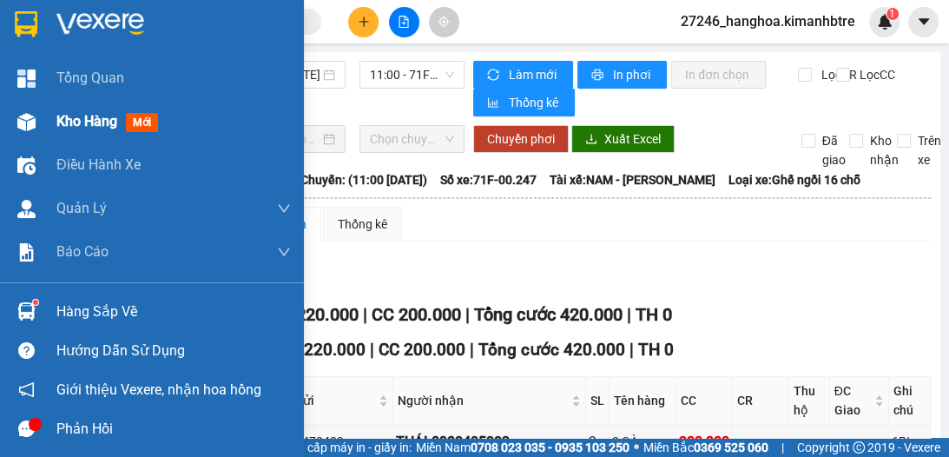
click at [89, 129] on span "Kho hàng" at bounding box center [86, 121] width 61 height 16
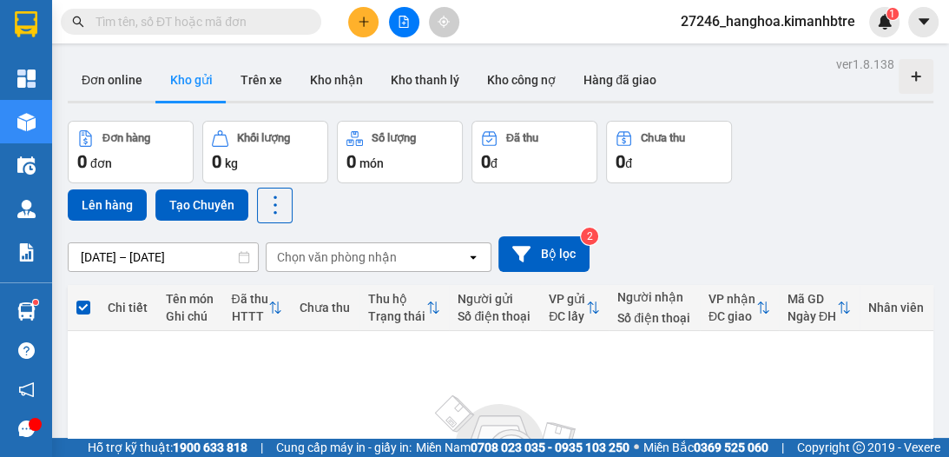
click at [203, 18] on input "text" at bounding box center [198, 21] width 205 height 19
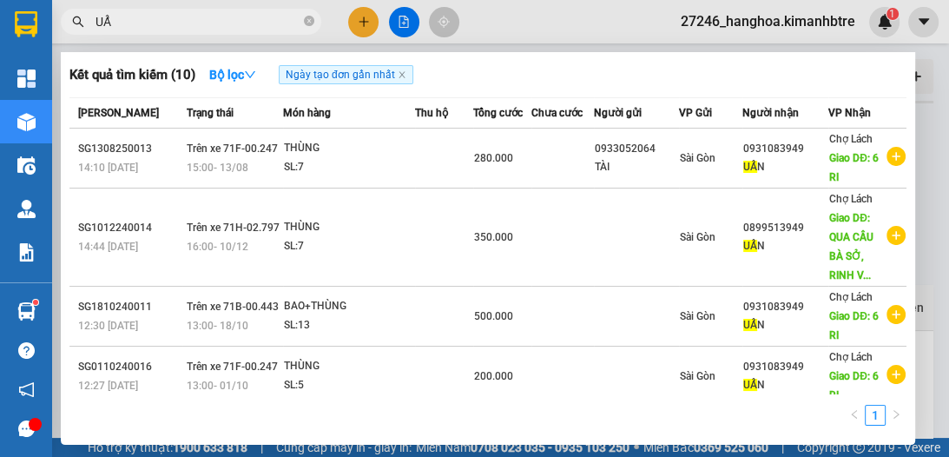
type input "U"
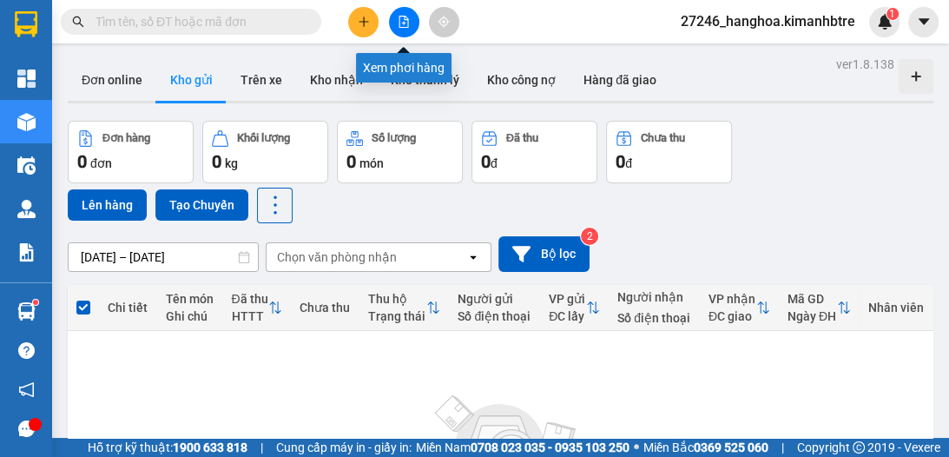
click at [406, 19] on icon "file-add" at bounding box center [404, 22] width 10 height 12
